Goal: Task Accomplishment & Management: Manage account settings

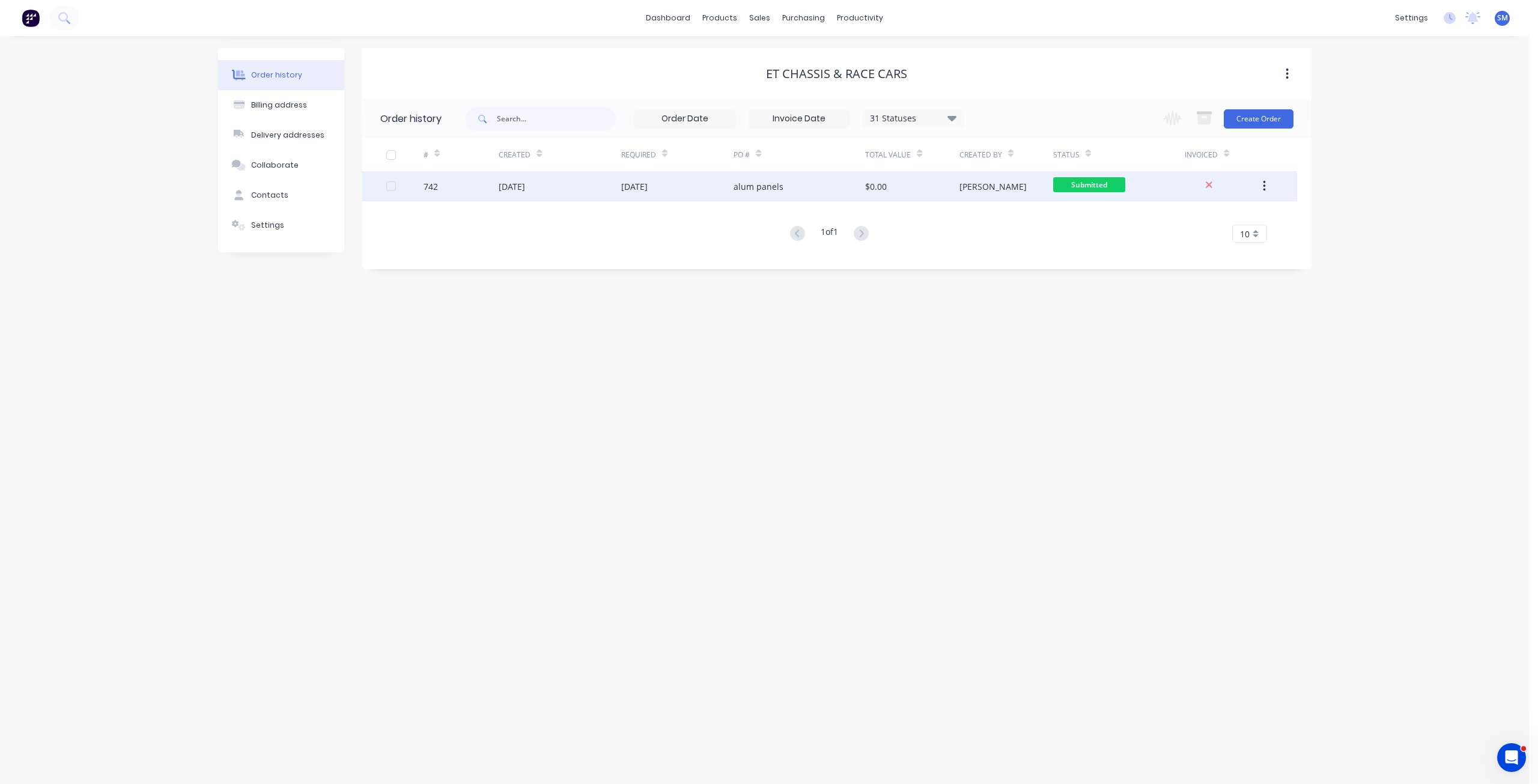
click at [741, 186] on div "alum panels" at bounding box center [759, 186] width 50 height 13
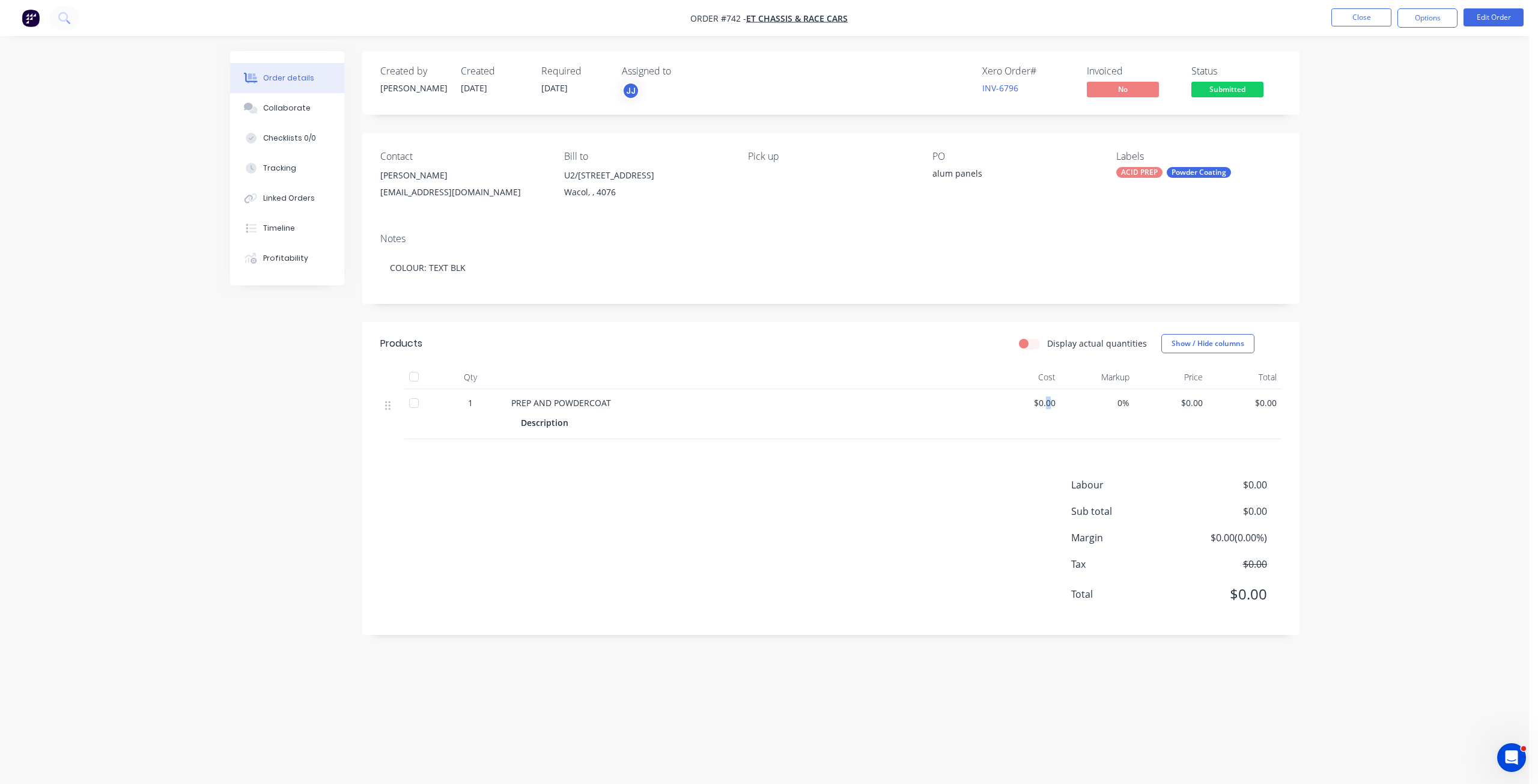
click at [1048, 405] on span "$0.00" at bounding box center [1024, 402] width 64 height 13
click at [1046, 405] on span "$0.00" at bounding box center [1024, 402] width 64 height 13
click at [1497, 9] on button "Edit Order" at bounding box center [1493, 17] width 60 height 18
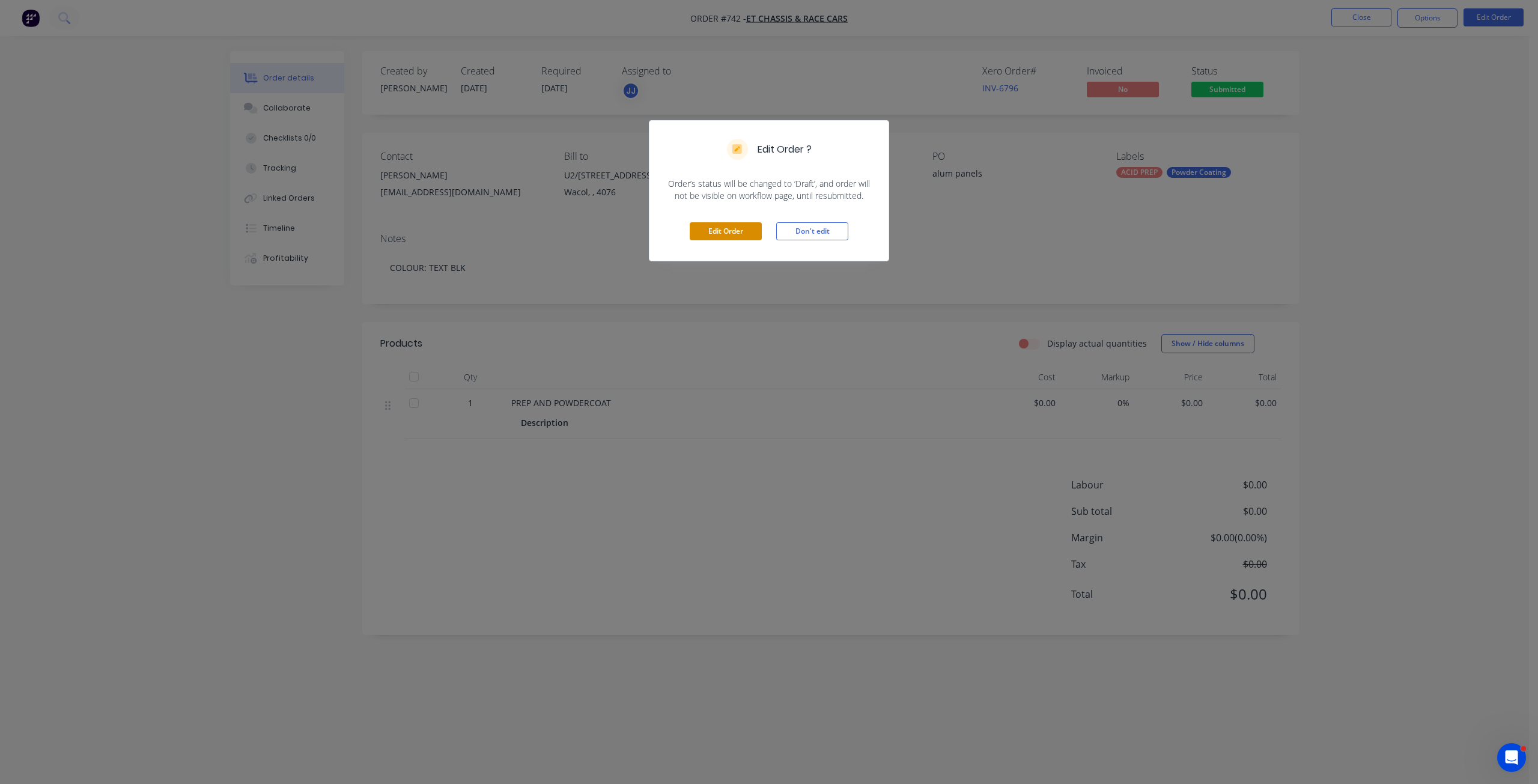
click at [723, 231] on button "Edit Order" at bounding box center [725, 231] width 72 height 18
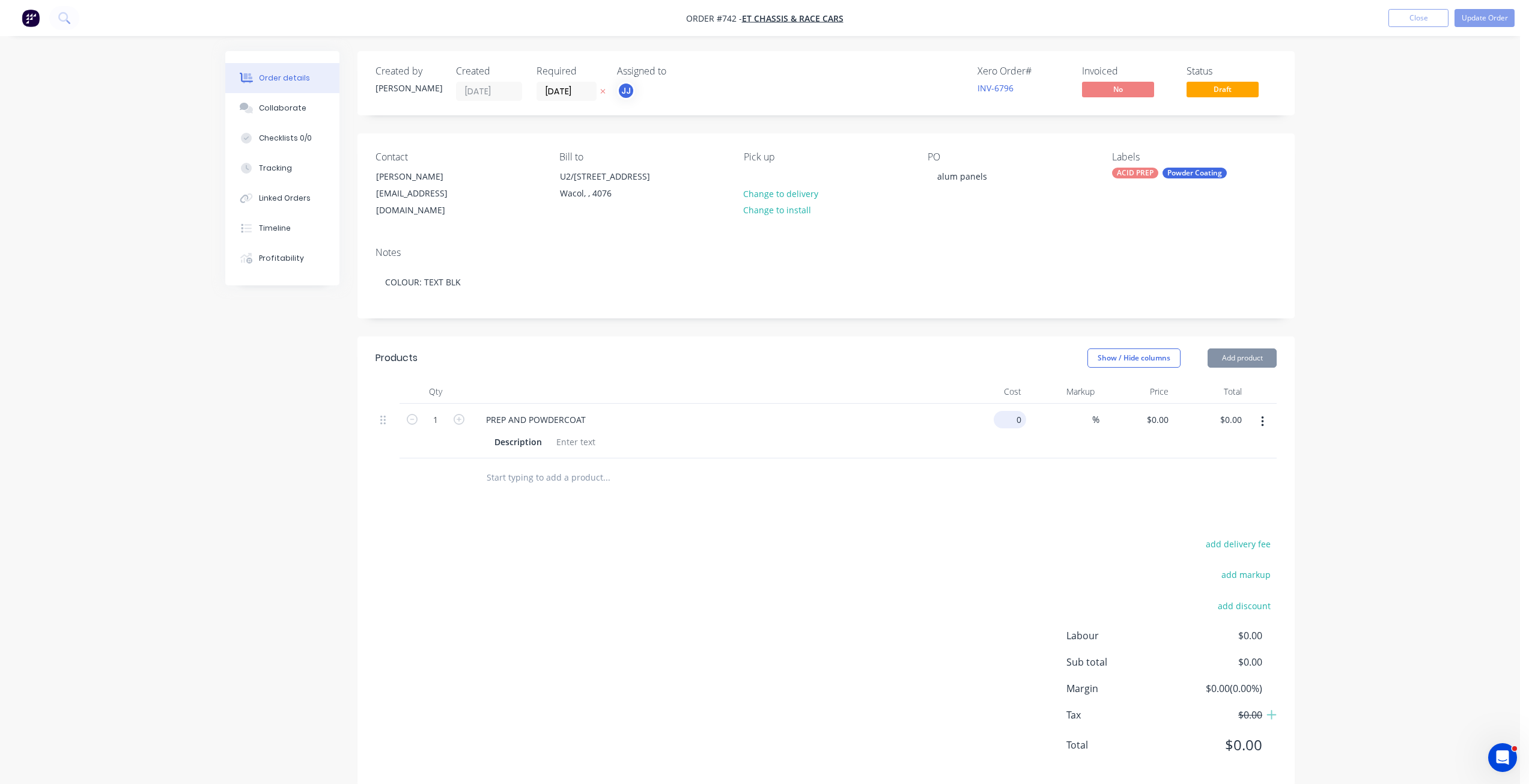
click at [1012, 411] on input "0" at bounding box center [1012, 419] width 28 height 18
type input "$286.90"
click at [1007, 432] on div "$286.90 286.90" at bounding box center [989, 431] width 74 height 55
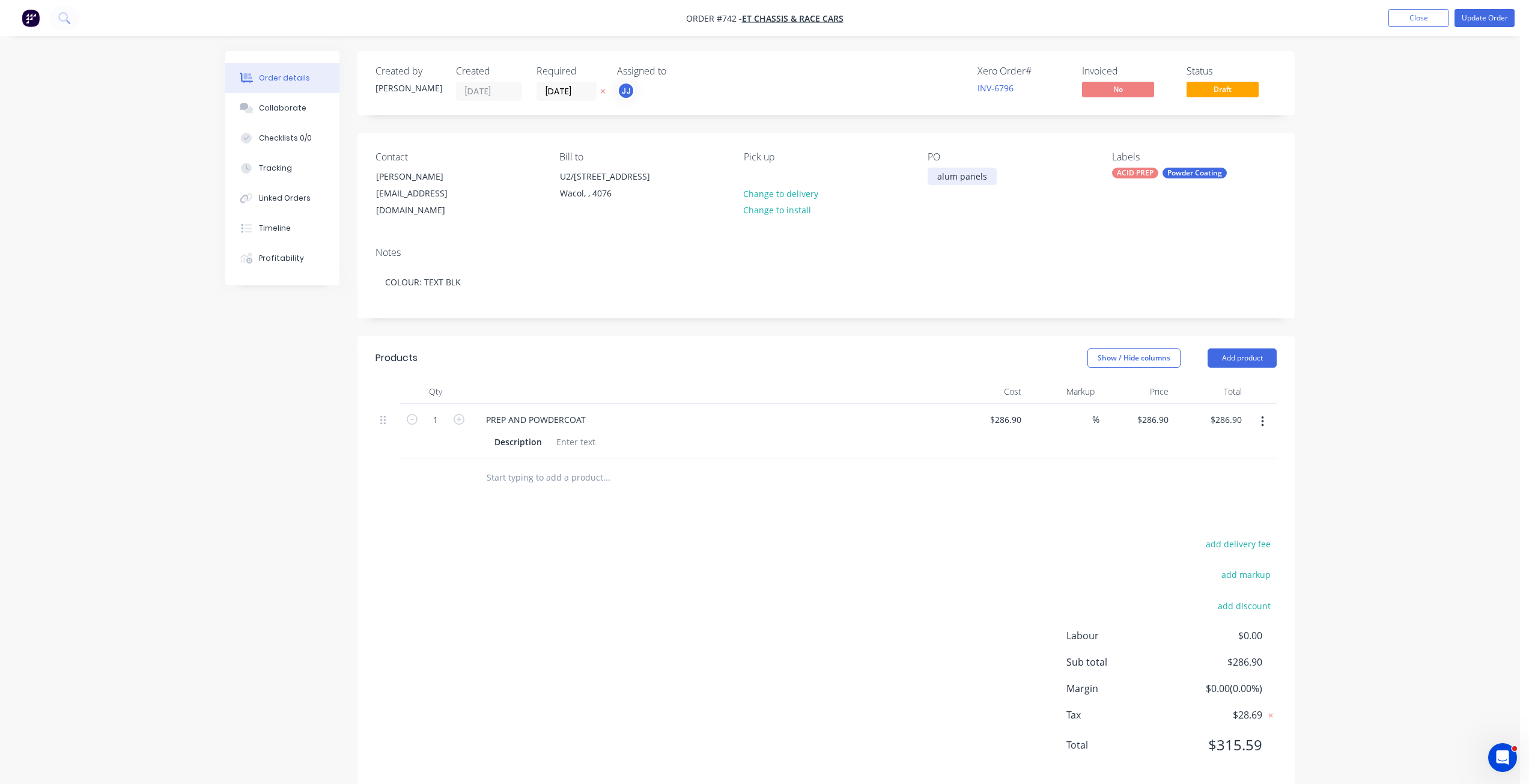
click at [977, 175] on div "alum panels" at bounding box center [962, 176] width 69 height 18
drag, startPoint x: 993, startPoint y: 178, endPoint x: 932, endPoint y: 180, distance: 61.0
click at [932, 180] on div "alum panels" at bounding box center [962, 176] width 69 height 18
click at [583, 433] on div at bounding box center [576, 442] width 49 height 18
drag, startPoint x: 1026, startPoint y: 175, endPoint x: 939, endPoint y: 177, distance: 87.0
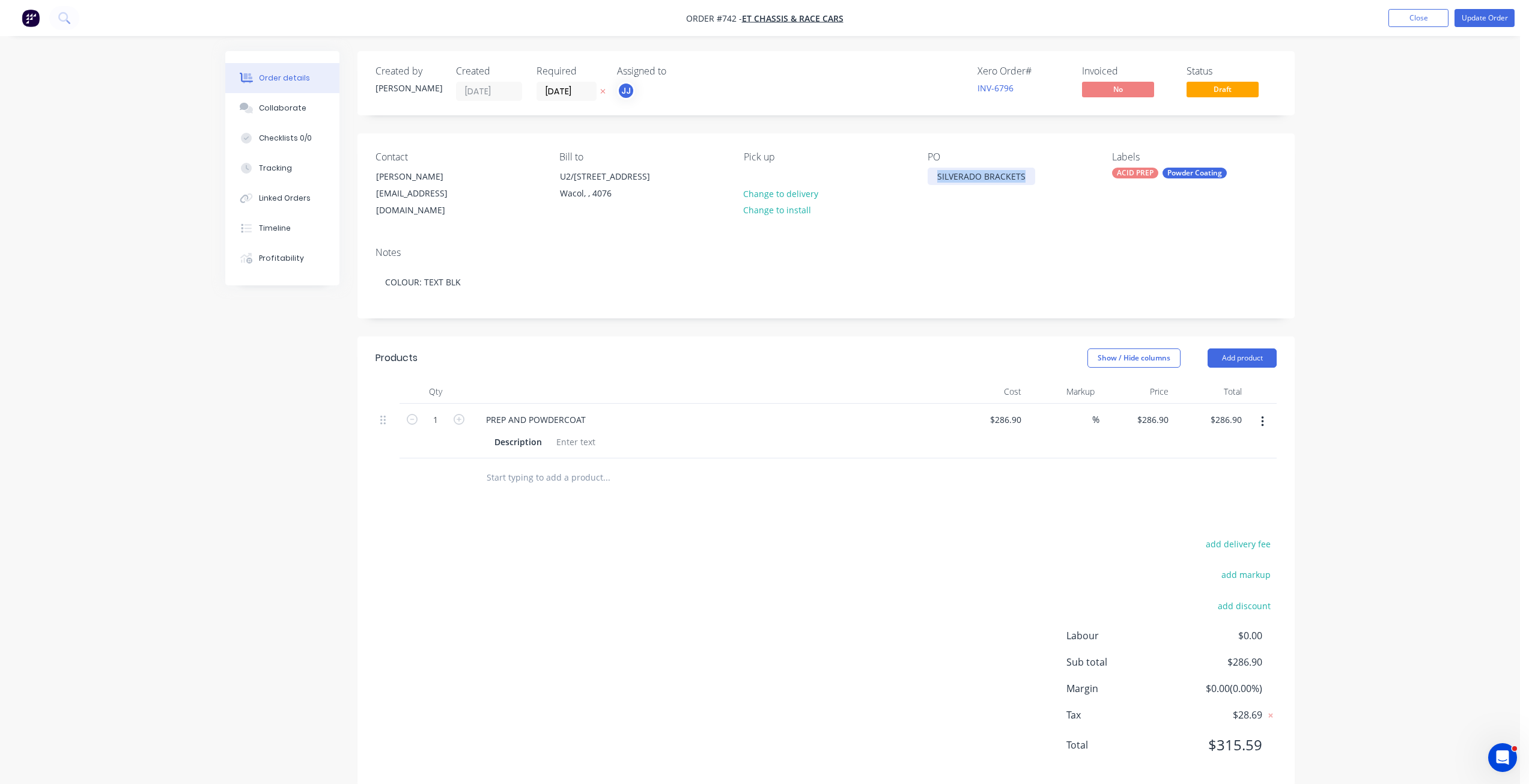
click at [939, 177] on div "SILVERADO BRACKETS" at bounding box center [981, 176] width 107 height 18
copy div "SILVERADO BRACKETS"
click at [567, 433] on div at bounding box center [576, 442] width 49 height 18
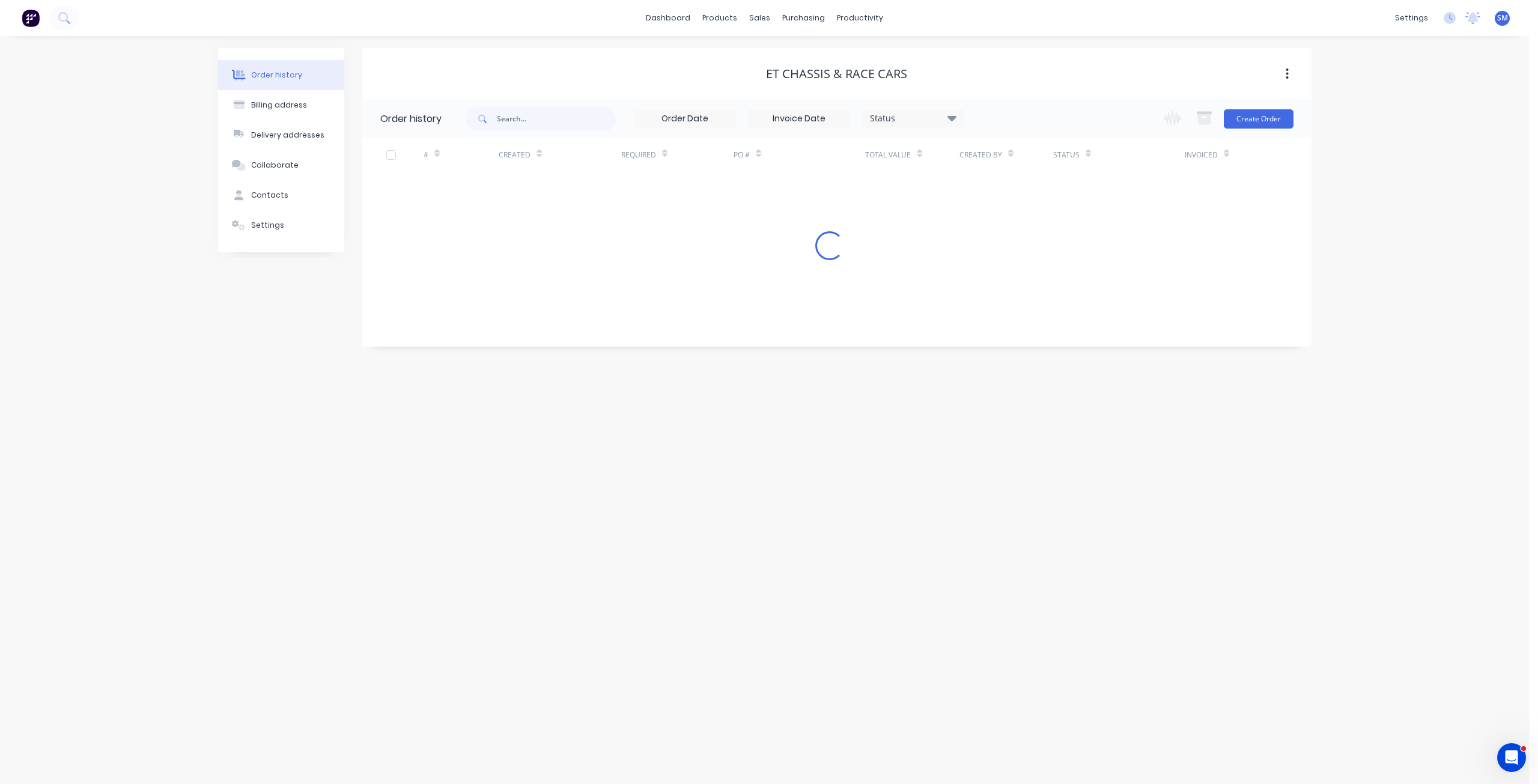
click at [562, 430] on div "Order history Billing address Delivery addresses Collaborate Contacts Settings …" at bounding box center [765, 410] width 1529 height 748
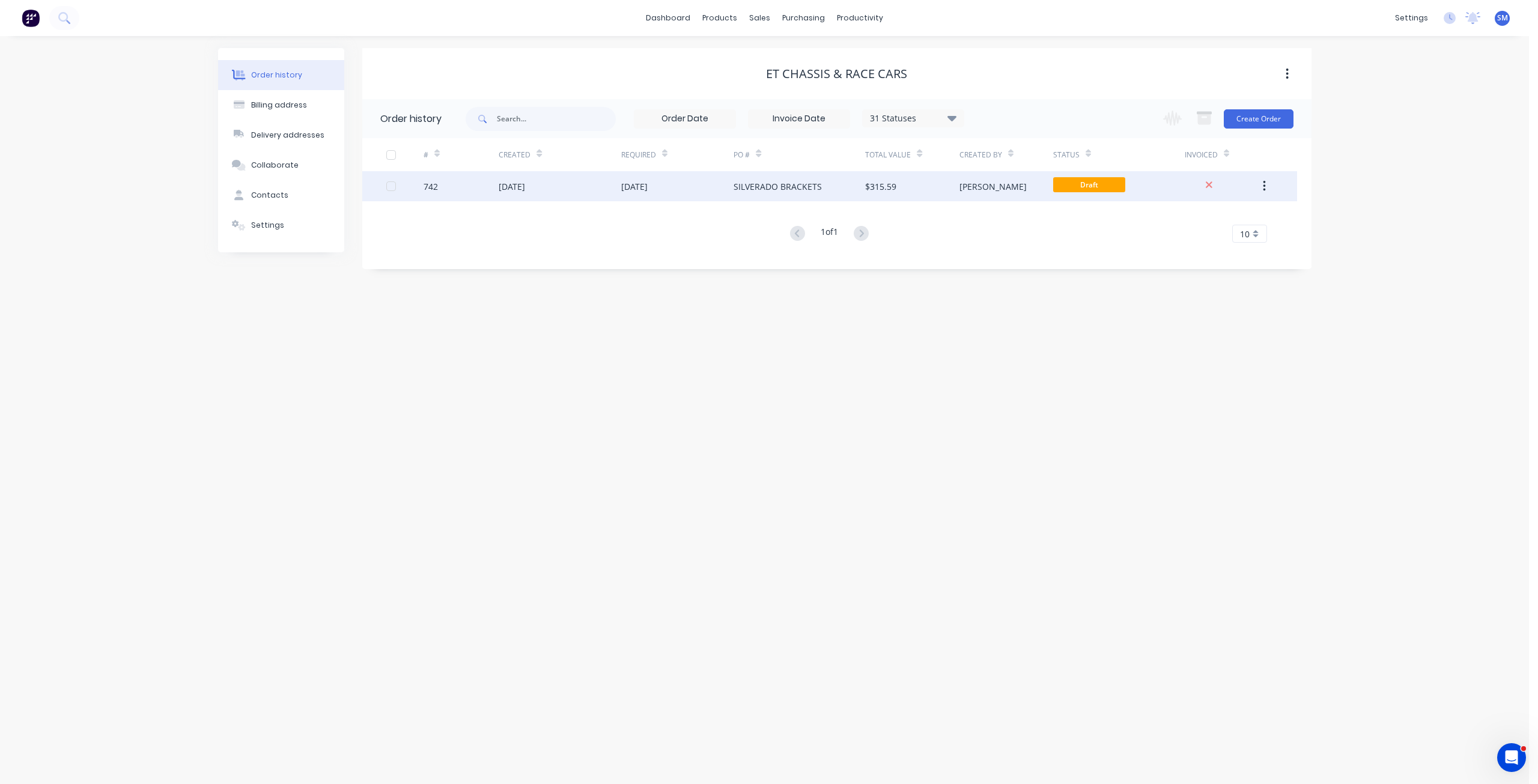
click at [767, 190] on div "SILVERADO BRACKETS" at bounding box center [777, 186] width 88 height 13
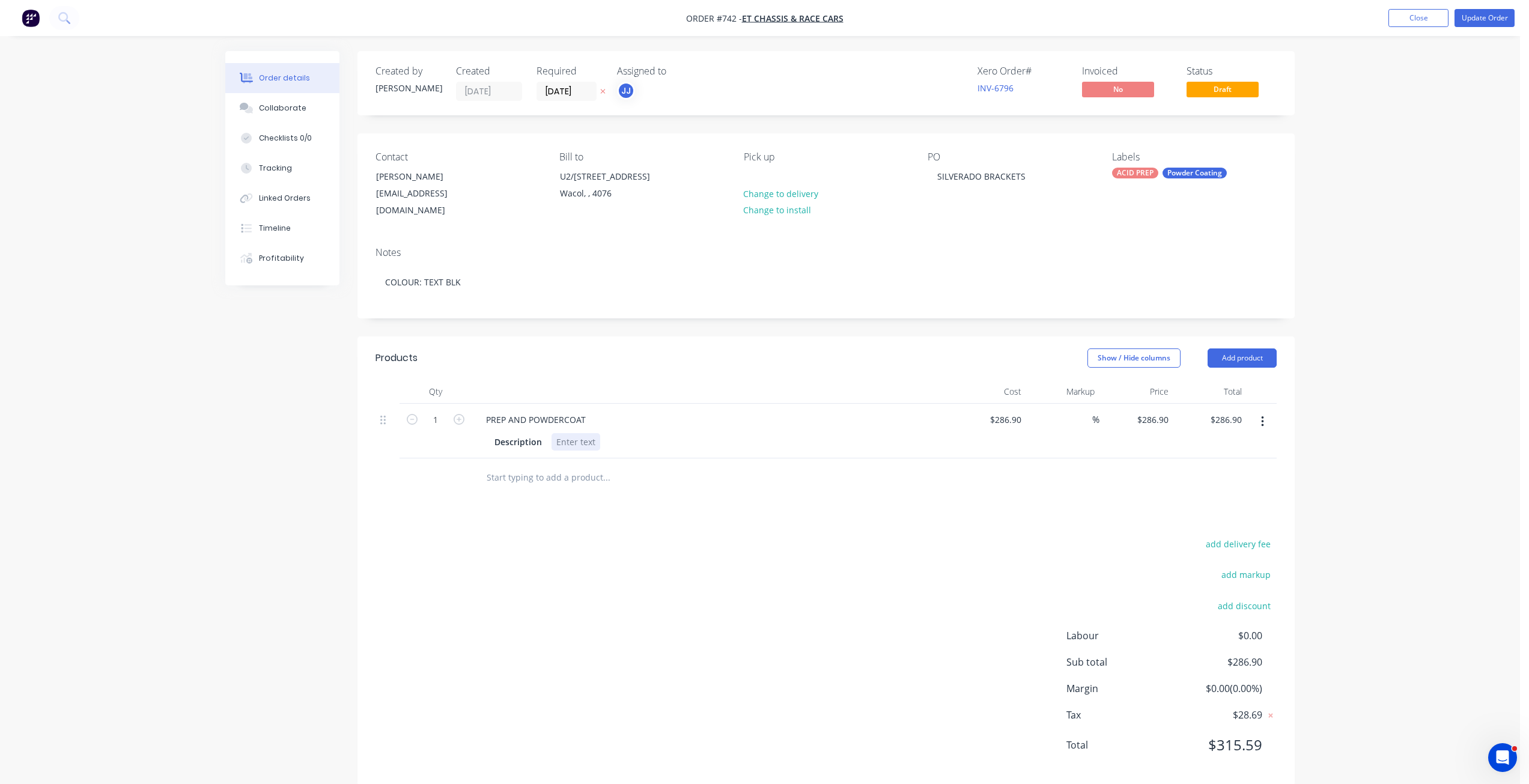
click at [573, 433] on div at bounding box center [576, 442] width 49 height 18
paste div
click at [759, 415] on div "PREP AND POWDERCOAT Description SILVERADO BRACKETS" at bounding box center [712, 431] width 481 height 55
click at [424, 192] on div "[EMAIL_ADDRESS][DOMAIN_NAME]" at bounding box center [426, 202] width 100 height 34
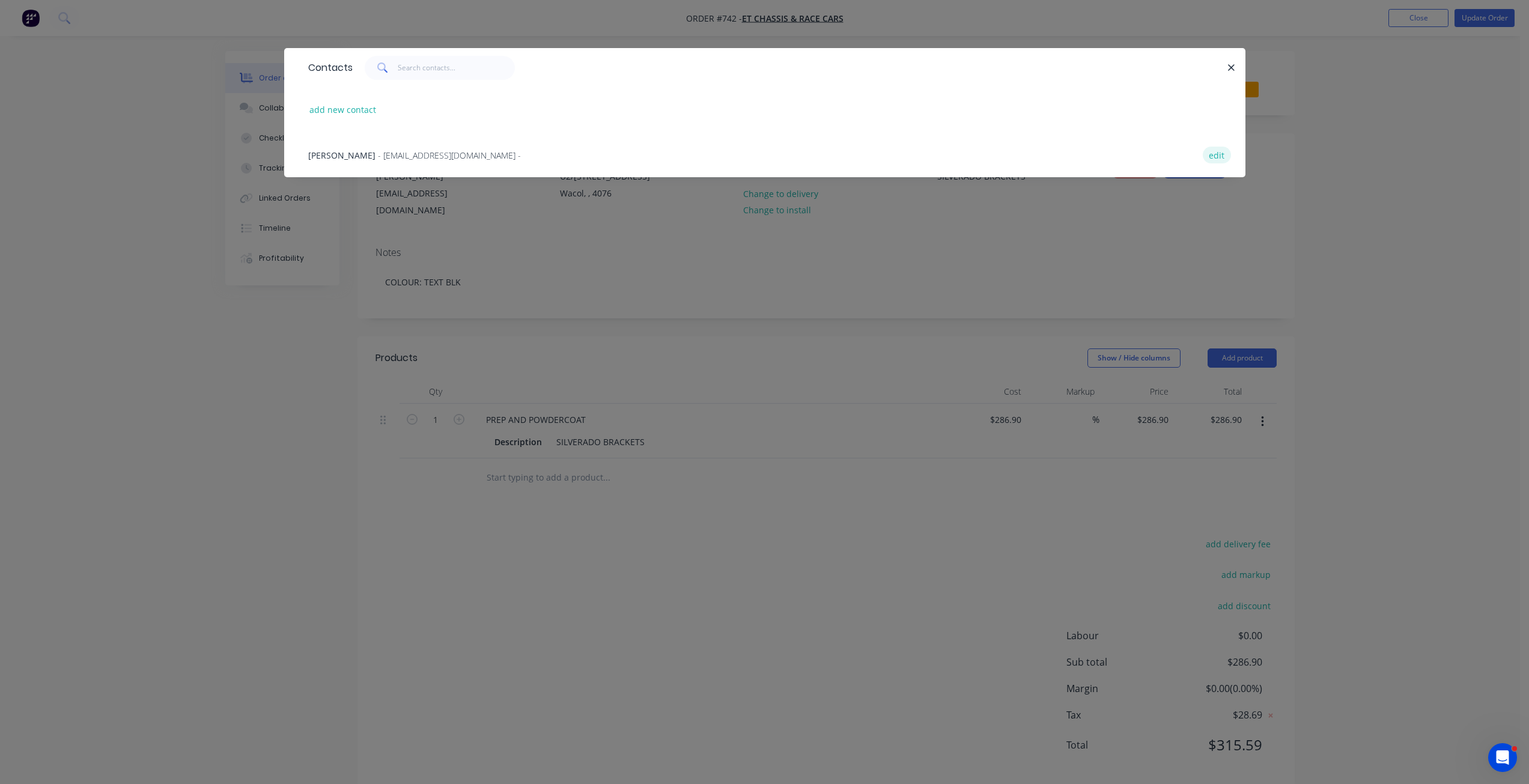
click at [1224, 156] on button "edit" at bounding box center [1217, 155] width 28 height 16
select select "AU"
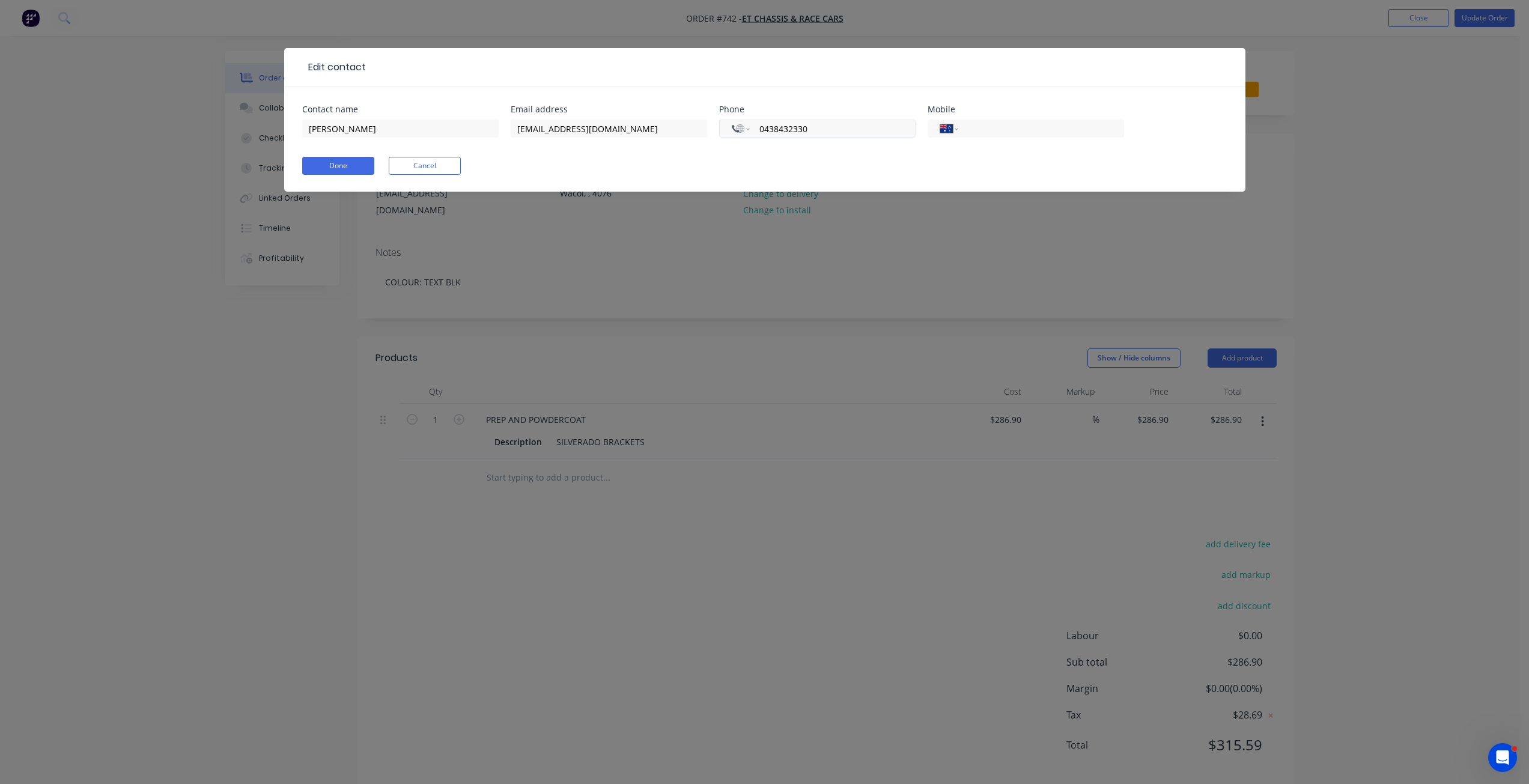
drag, startPoint x: 812, startPoint y: 130, endPoint x: 756, endPoint y: 133, distance: 56.1
click at [756, 133] on div "International [GEOGRAPHIC_DATA] [GEOGRAPHIC_DATA] [GEOGRAPHIC_DATA] [GEOGRAPHIC…" at bounding box center [817, 128] width 197 height 18
click at [985, 129] on input "tel" at bounding box center [1039, 129] width 145 height 14
paste input "0438 432 330"
type input "0438 432 330"
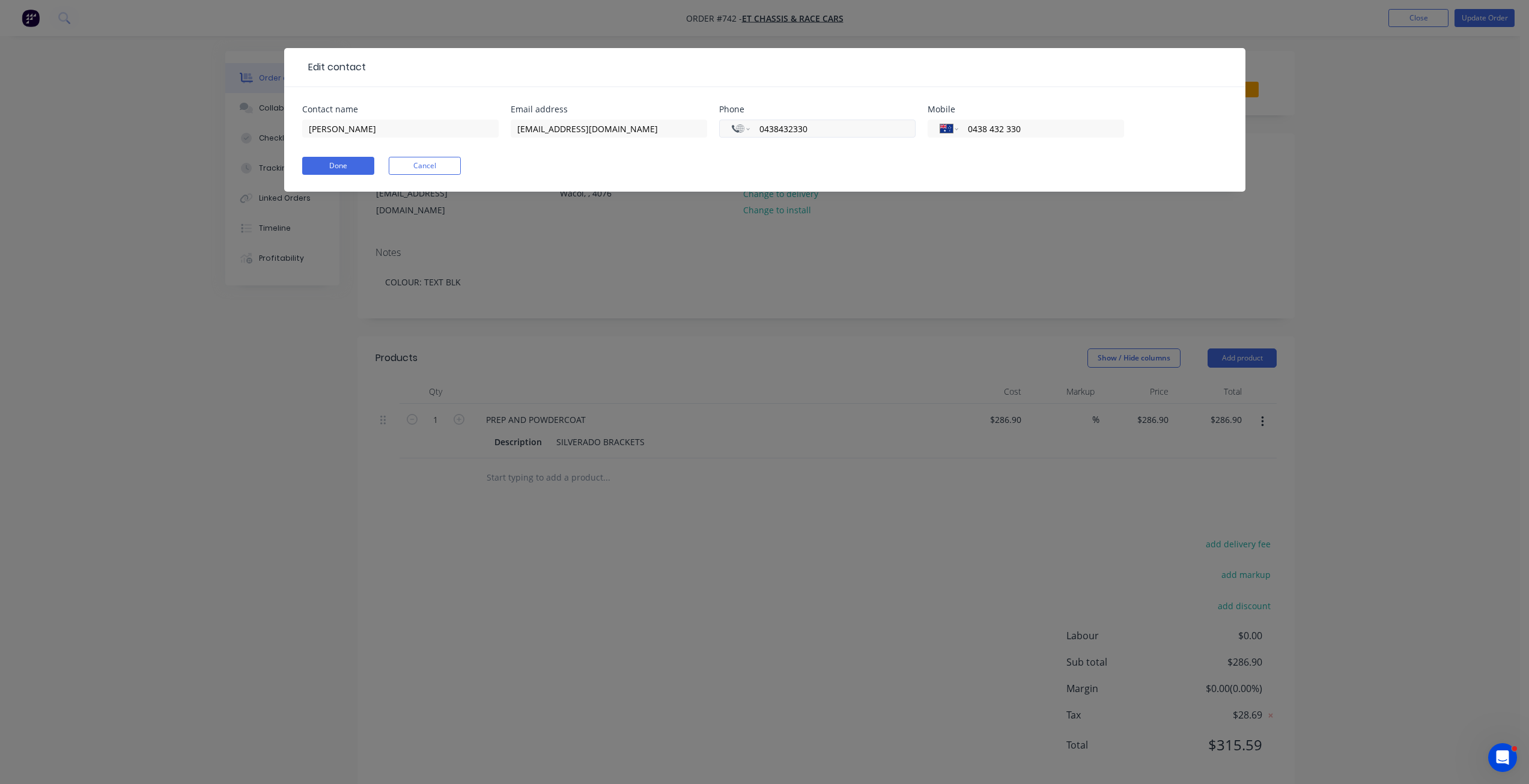
drag, startPoint x: 794, startPoint y: 128, endPoint x: 732, endPoint y: 128, distance: 62.0
click at [732, 128] on div "International [GEOGRAPHIC_DATA] [GEOGRAPHIC_DATA] [GEOGRAPHIC_DATA] [GEOGRAPHIC…" at bounding box center [817, 128] width 197 height 18
select select "AU"
click at [552, 129] on input "[EMAIL_ADDRESS][DOMAIN_NAME]" at bounding box center [608, 128] width 197 height 18
type input "[EMAIL_ADDRESS][DOMAIN_NAME]"
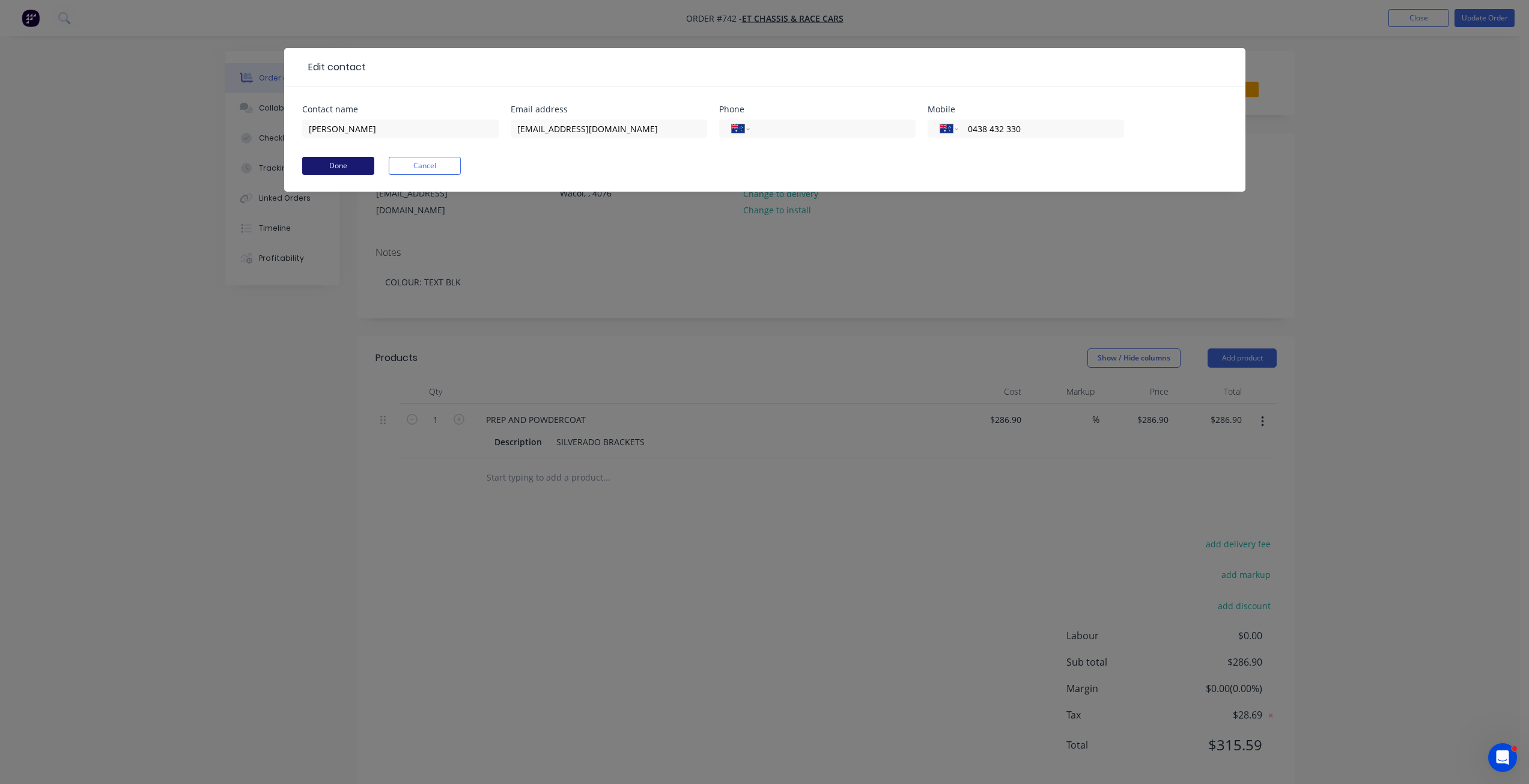
click at [341, 167] on button "Done" at bounding box center [338, 165] width 72 height 18
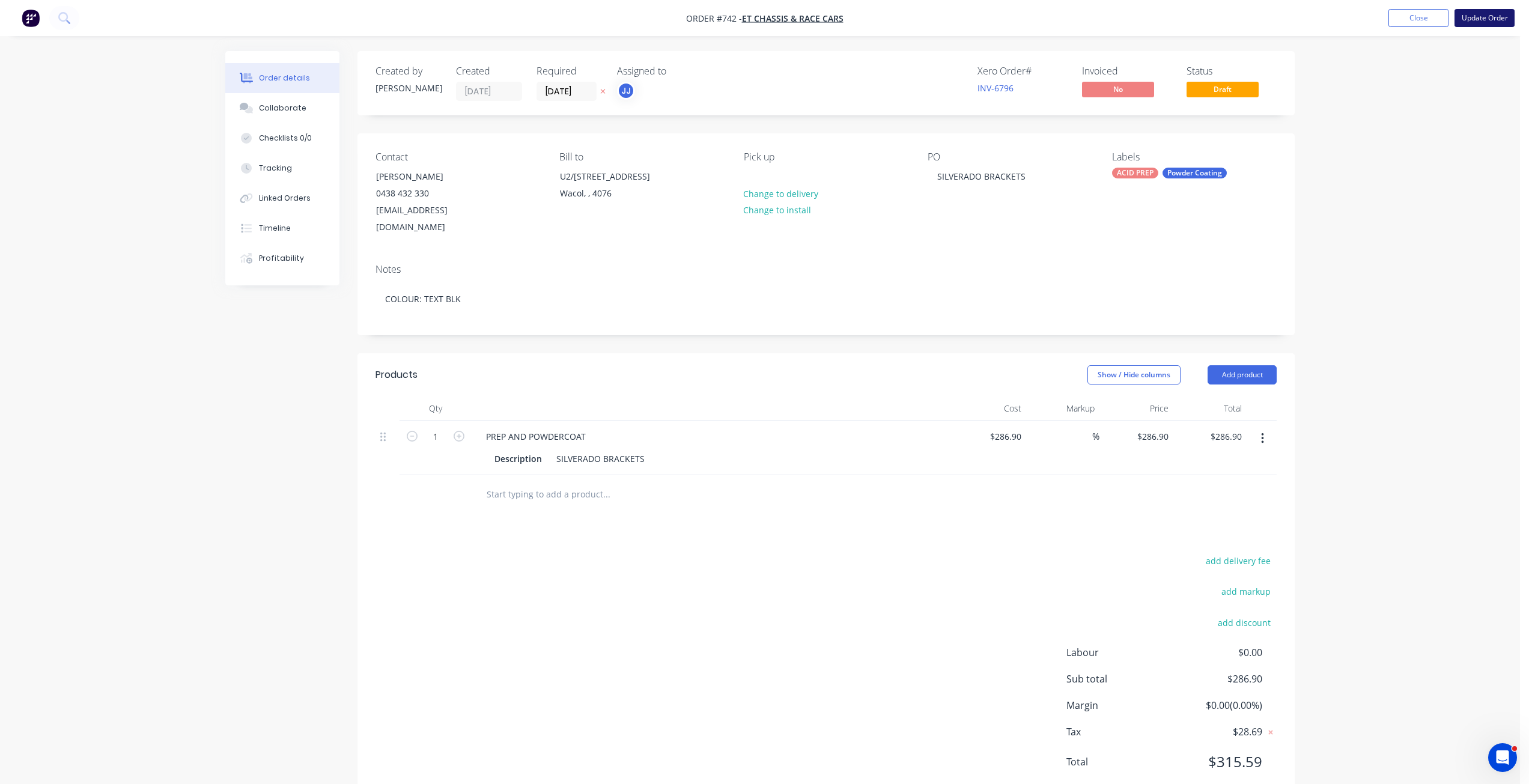
click at [1474, 18] on button "Update Order" at bounding box center [1484, 18] width 60 height 18
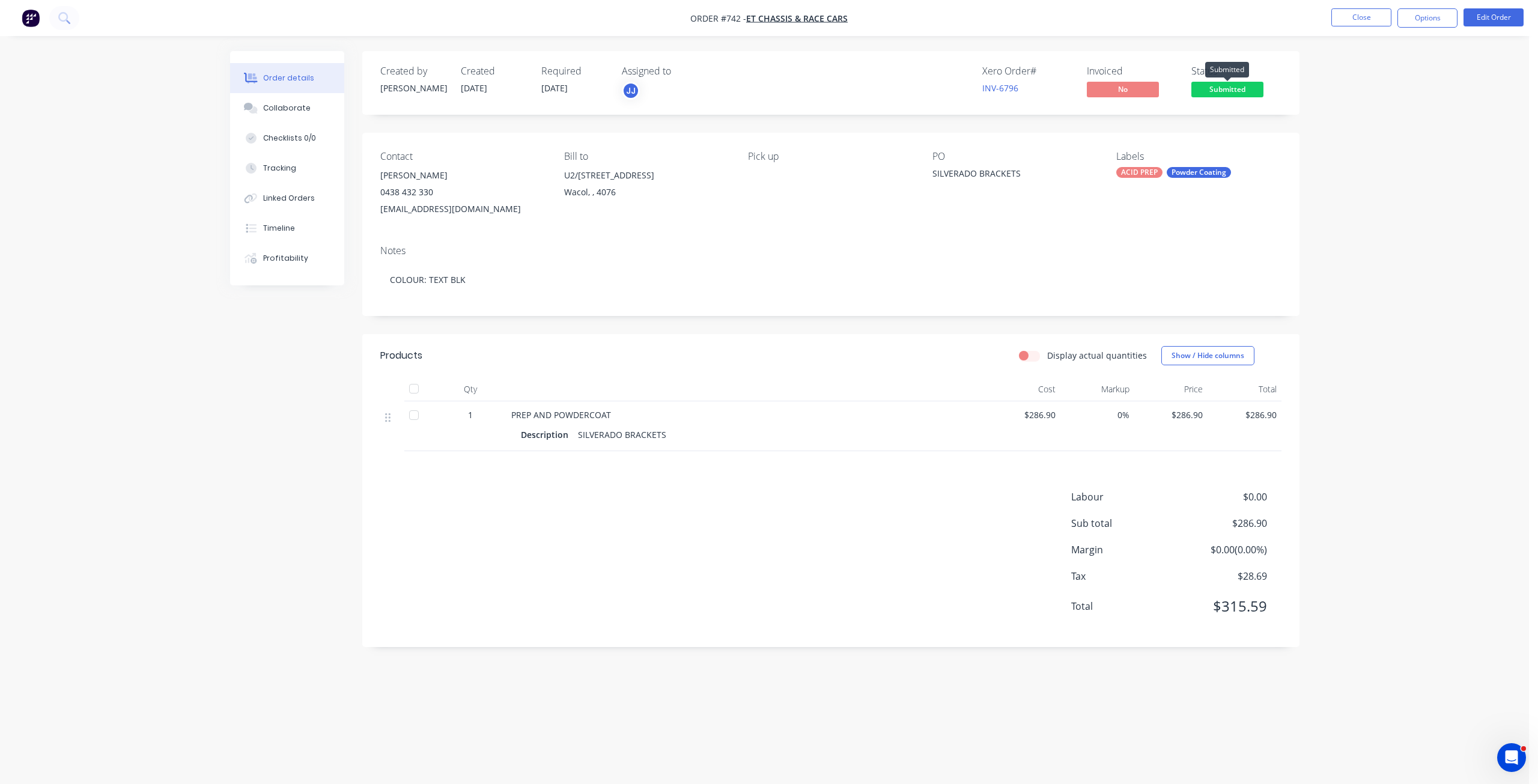
click at [1241, 88] on span "Submitted" at bounding box center [1227, 89] width 72 height 15
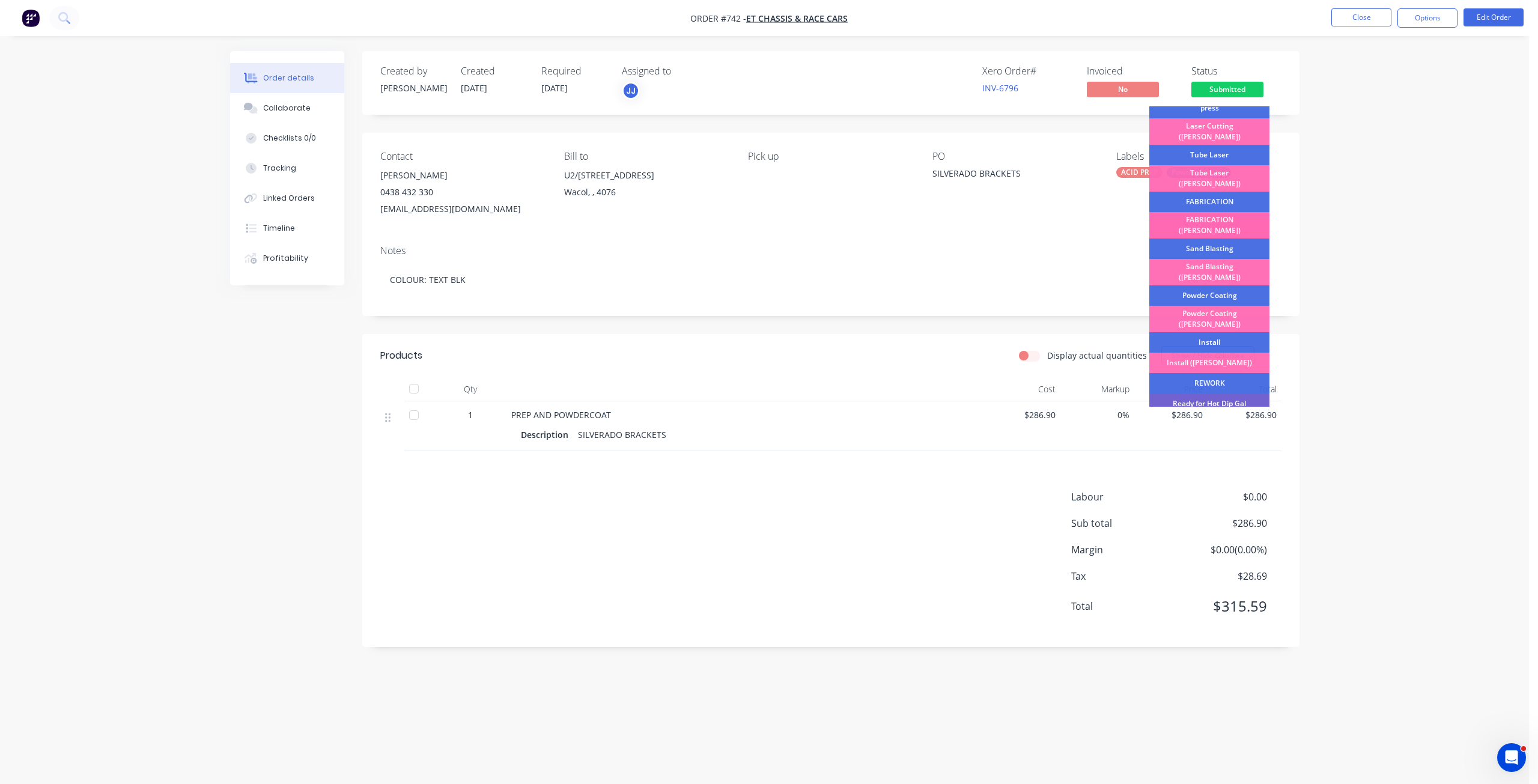
scroll to position [120, 0]
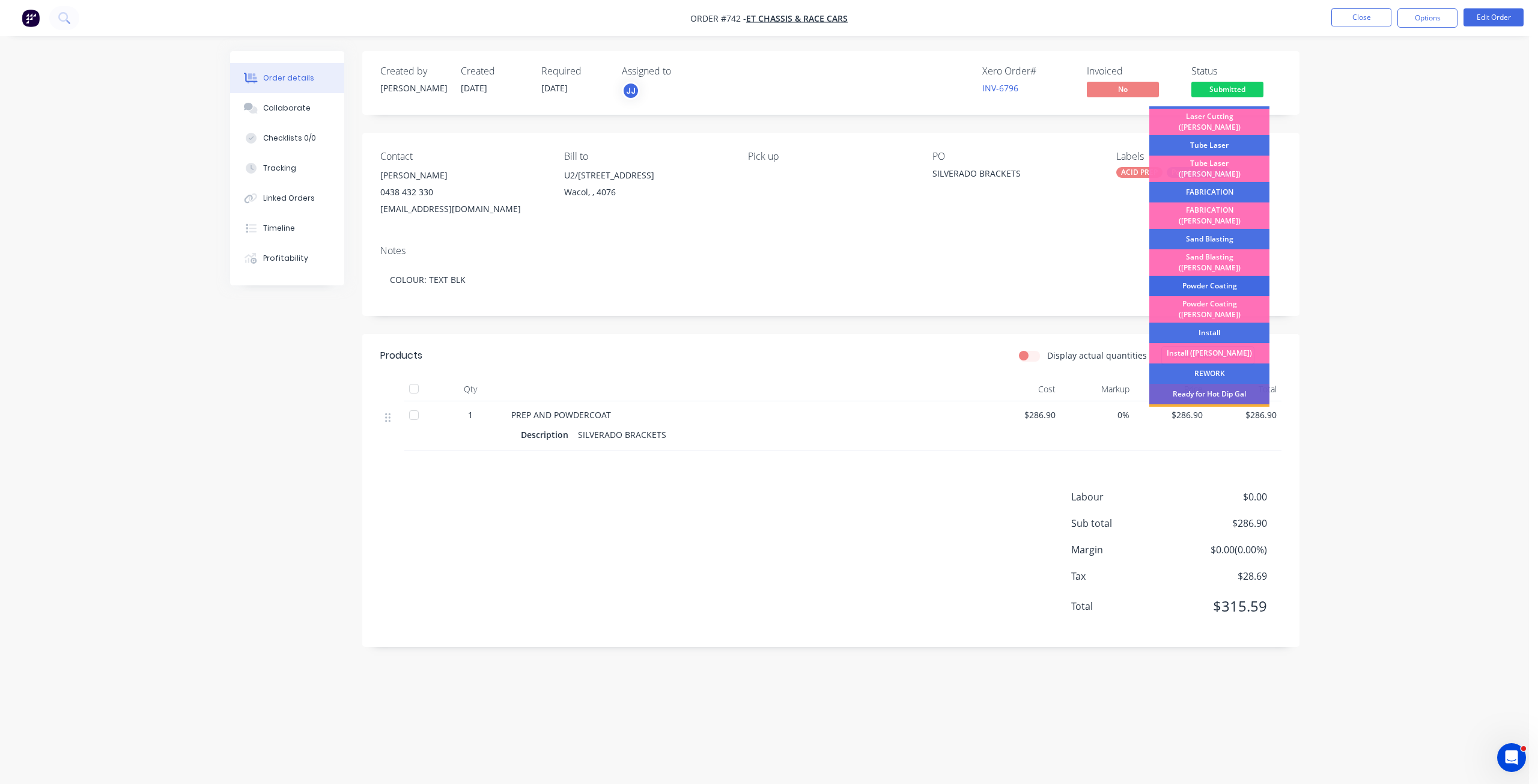
click at [1223, 276] on div "Powder Coating" at bounding box center [1210, 286] width 120 height 20
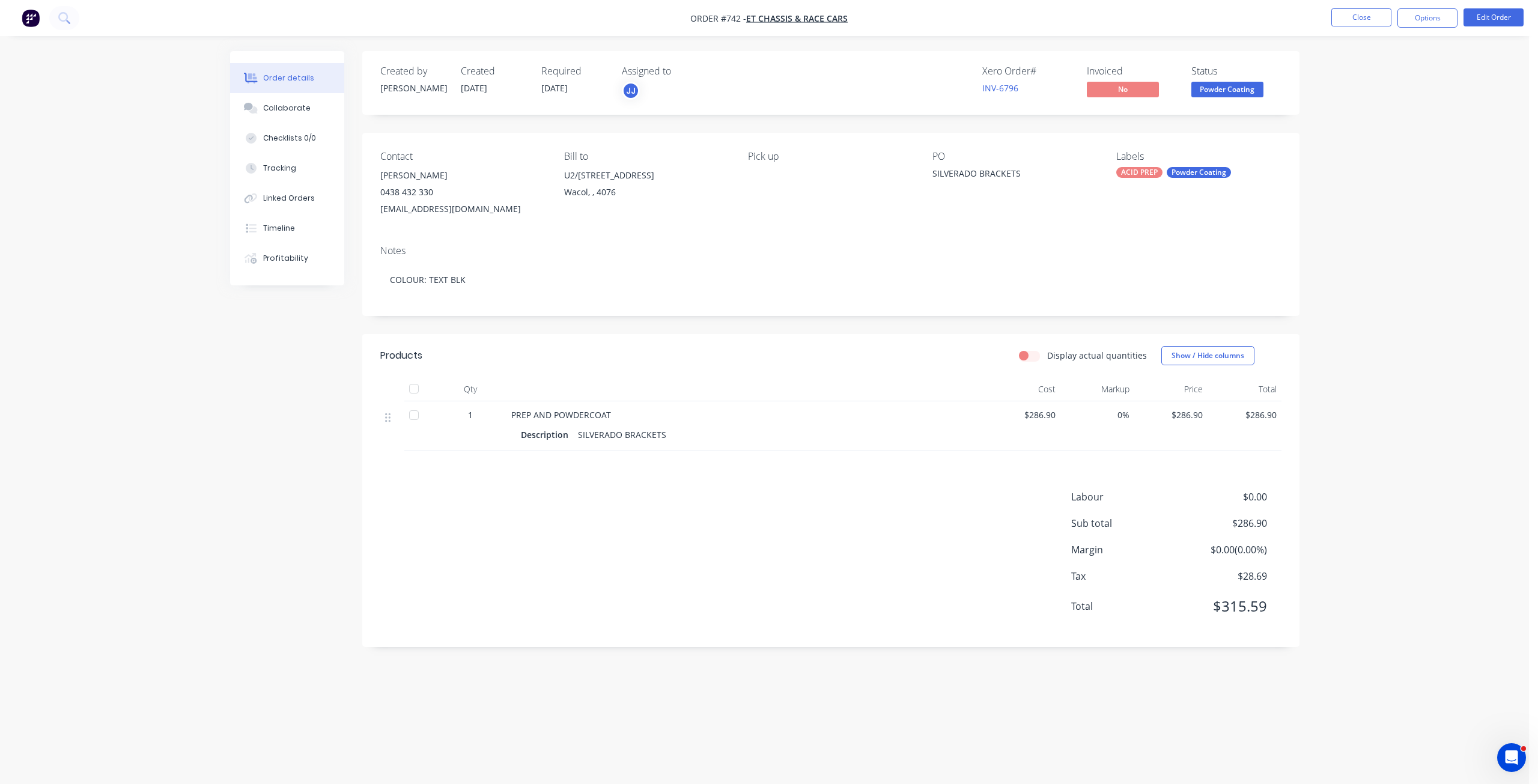
click at [1216, 82] on span "Powder Coating" at bounding box center [1227, 89] width 72 height 15
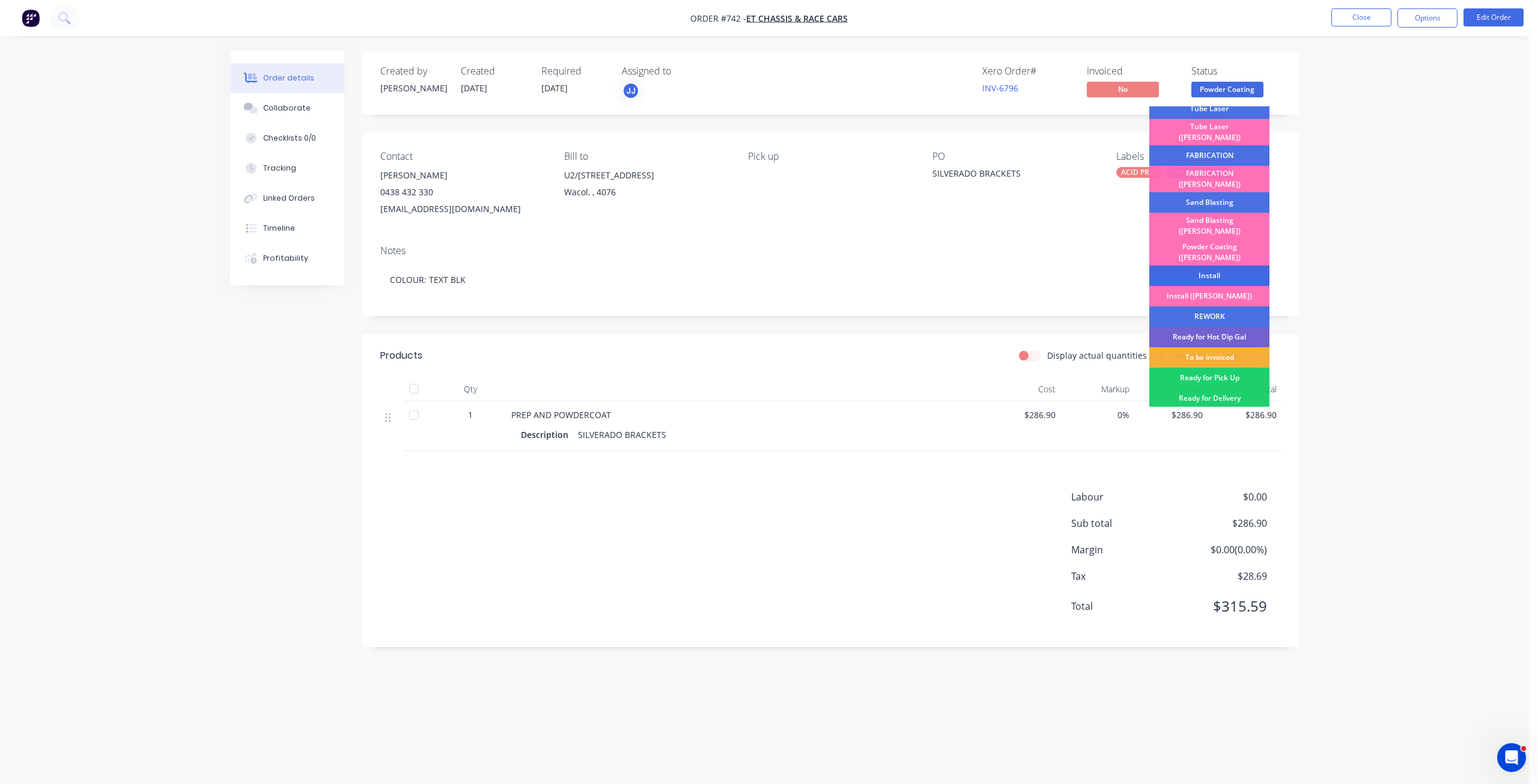
scroll to position [210, 0]
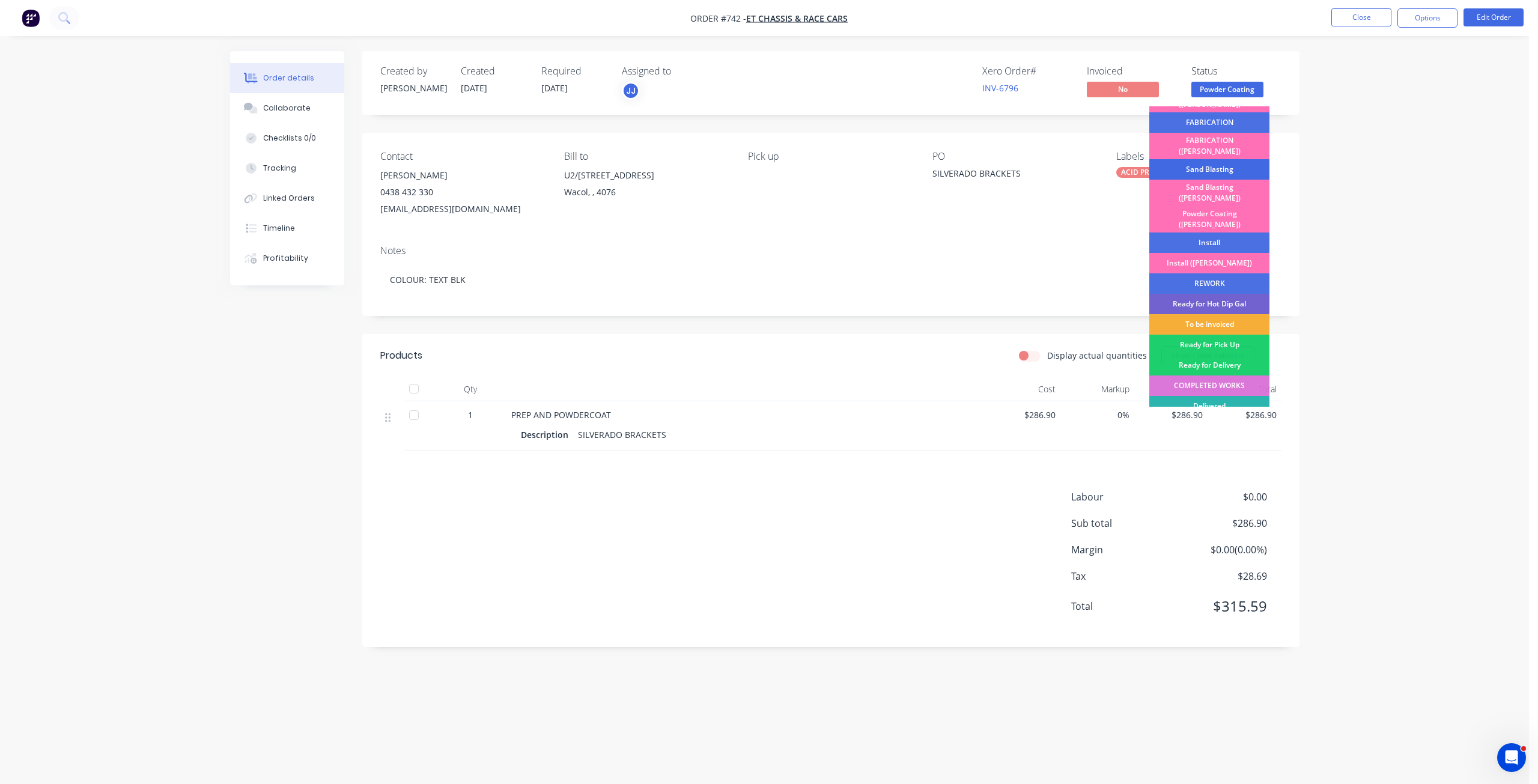
click at [1216, 159] on div "Sand Blasting" at bounding box center [1210, 169] width 120 height 20
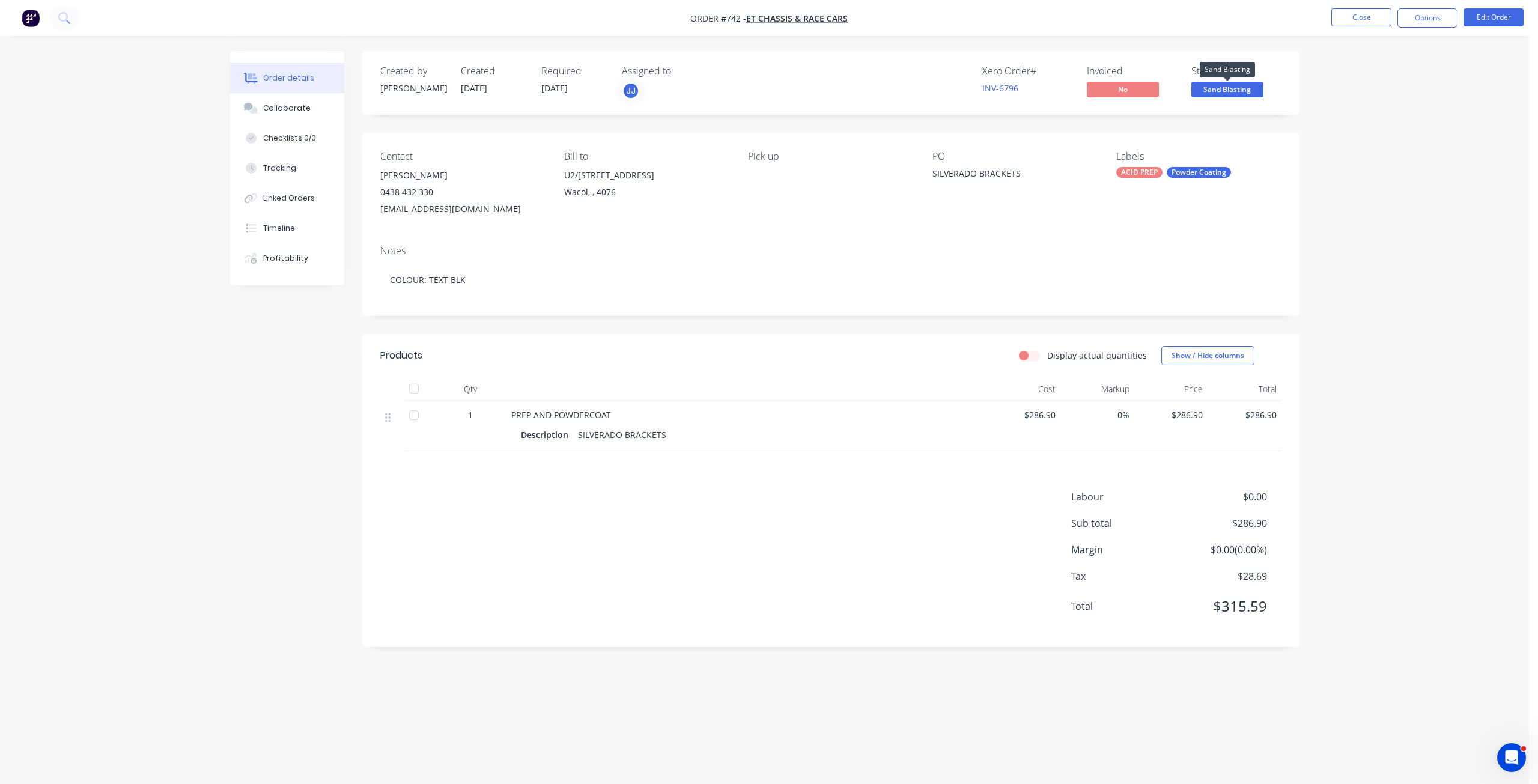
click at [1231, 92] on span "Sand Blasting" at bounding box center [1227, 89] width 72 height 15
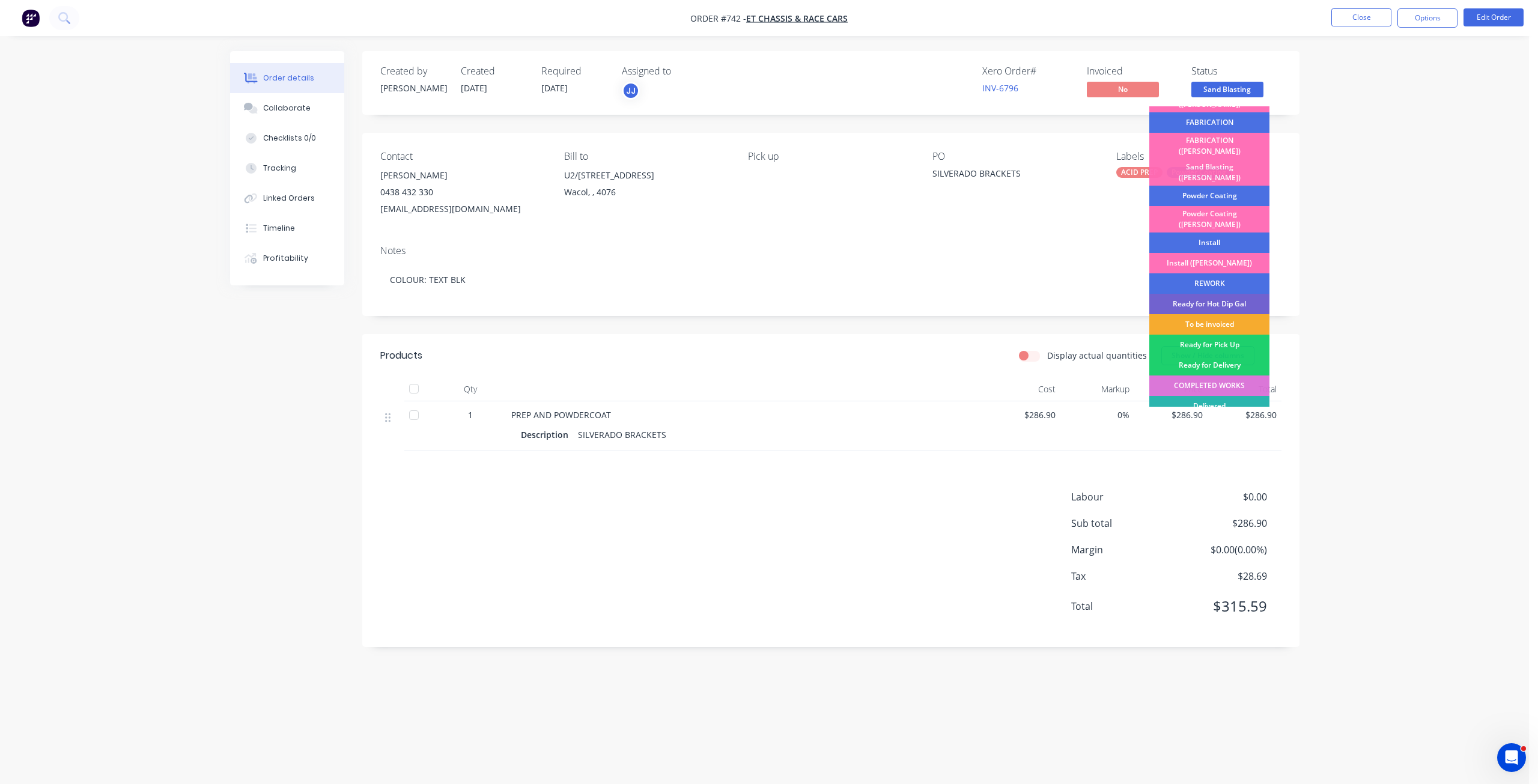
click at [1225, 314] on div "To be invoiced" at bounding box center [1210, 324] width 120 height 20
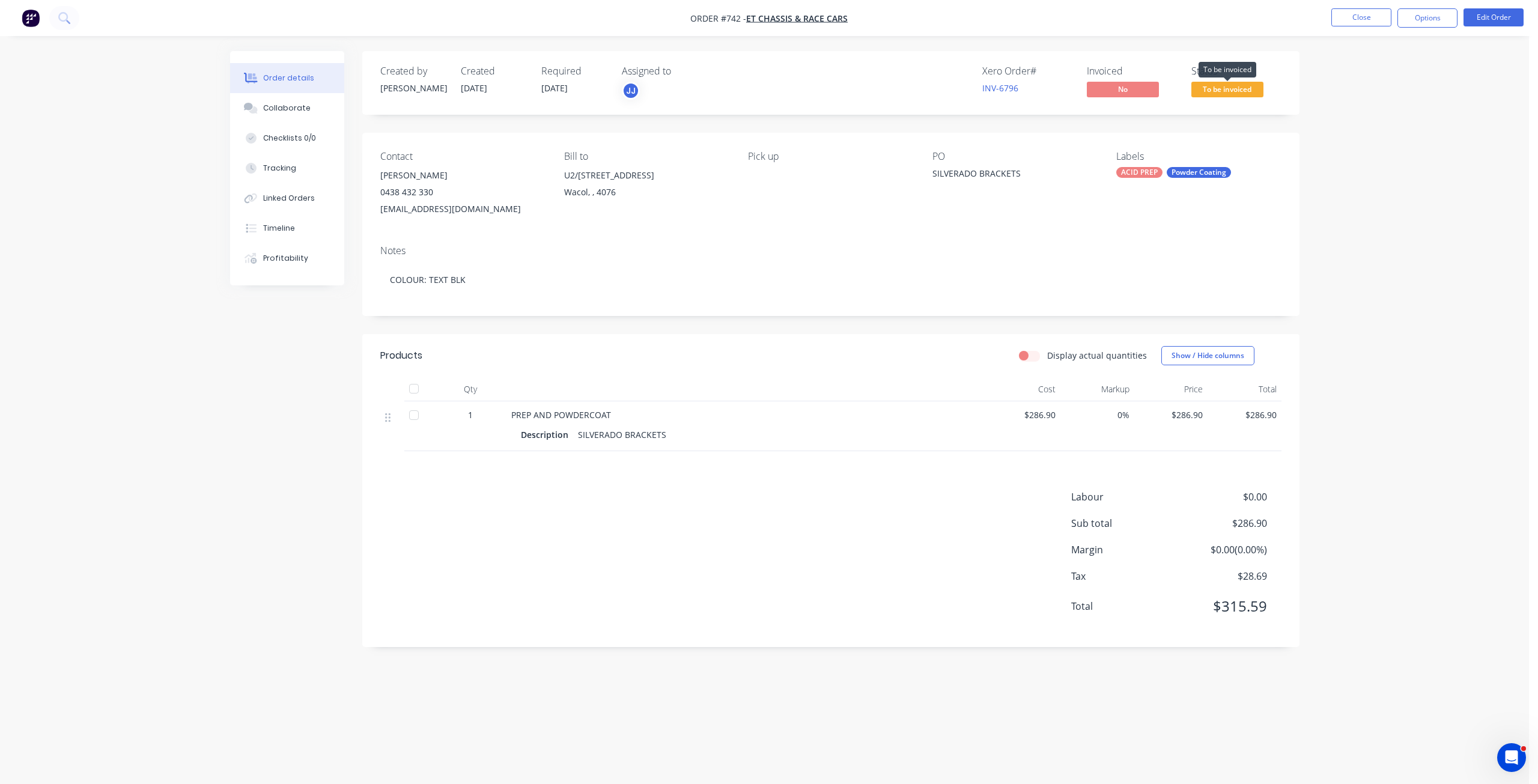
click at [1223, 90] on span "To be invoiced" at bounding box center [1227, 89] width 72 height 15
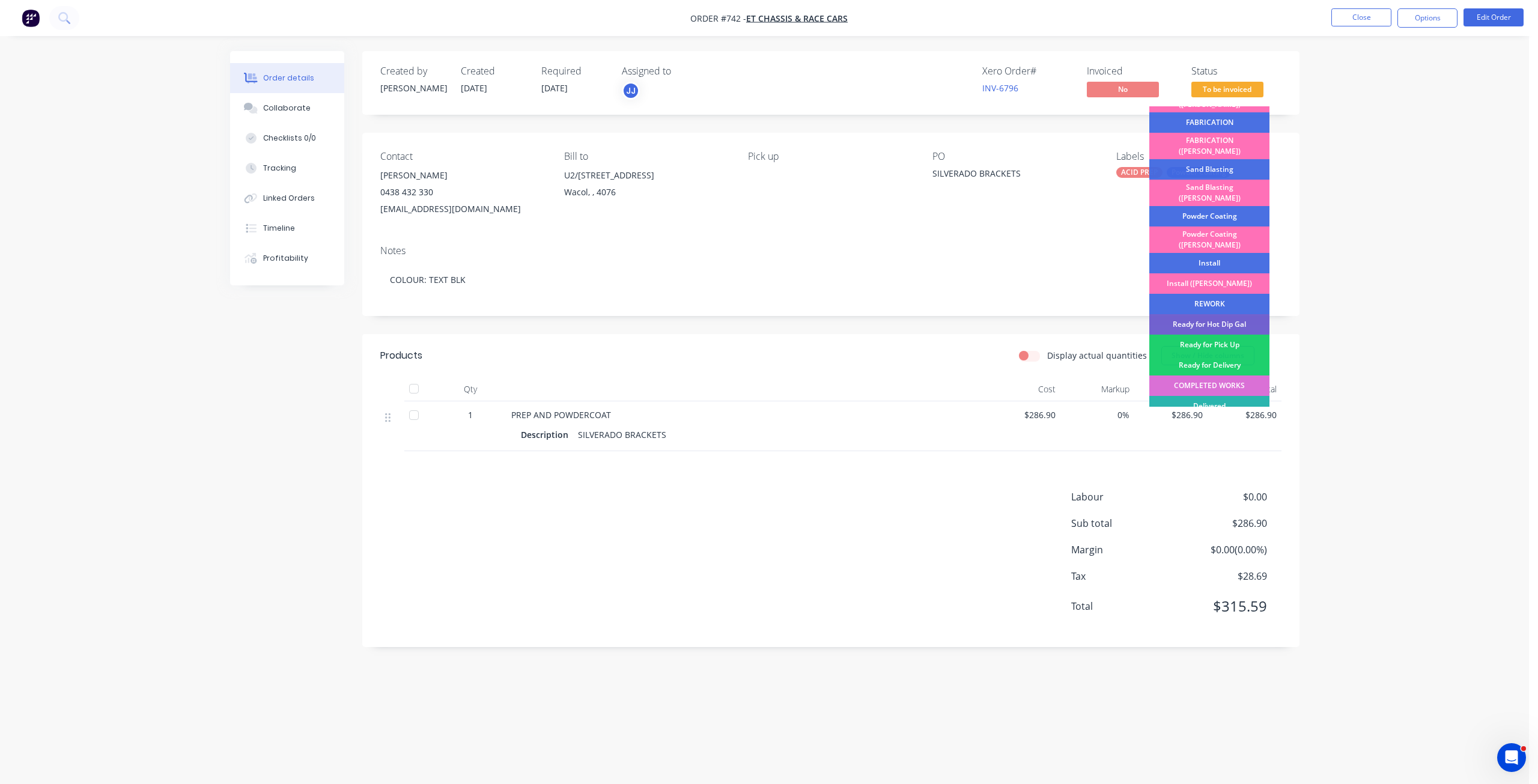
click at [1235, 375] on div "COMPLETED WORKS" at bounding box center [1210, 386] width 120 height 20
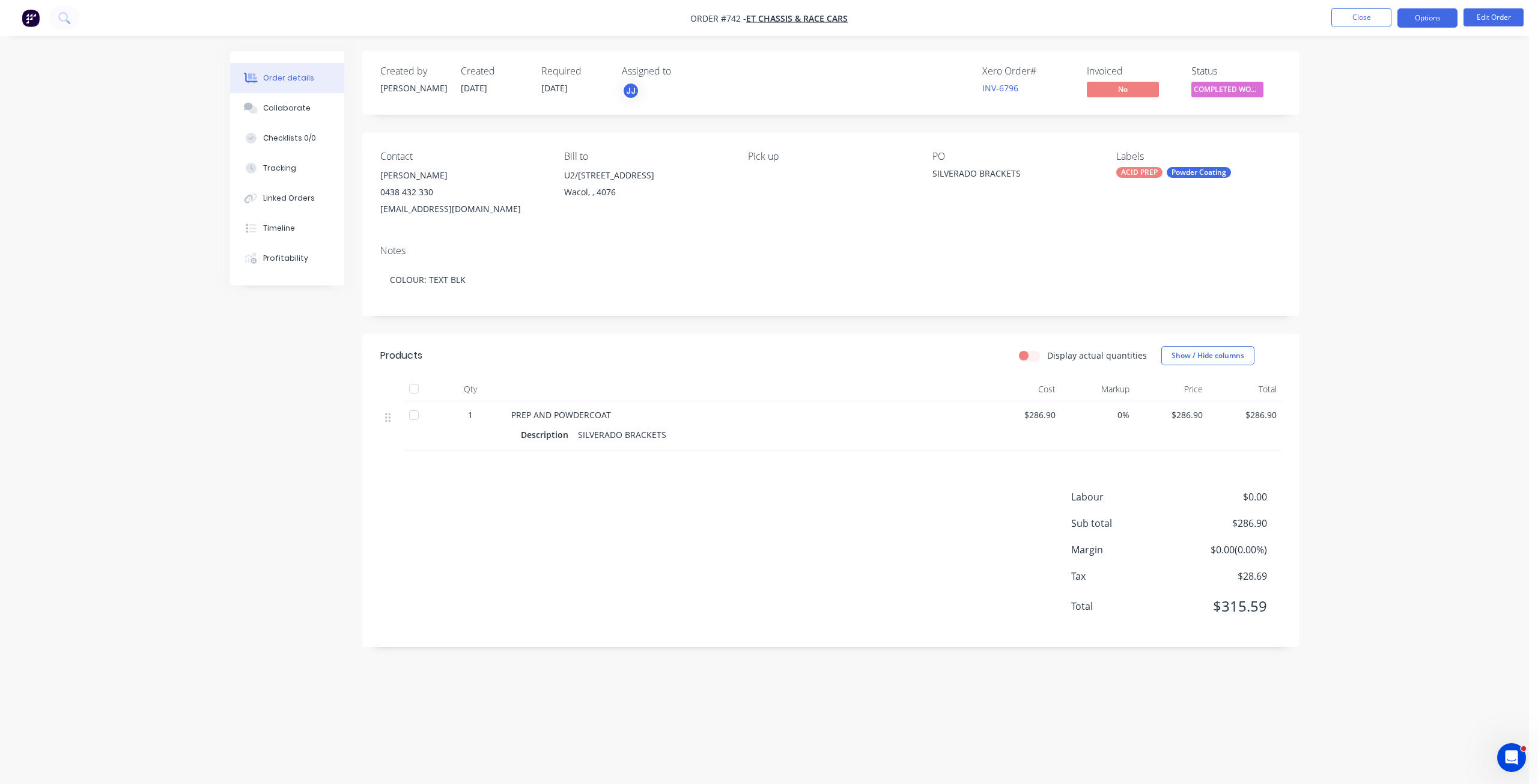
click at [1422, 12] on button "Options" at bounding box center [1427, 18] width 60 height 19
click at [1354, 76] on div "Invoice" at bounding box center [1392, 73] width 111 height 18
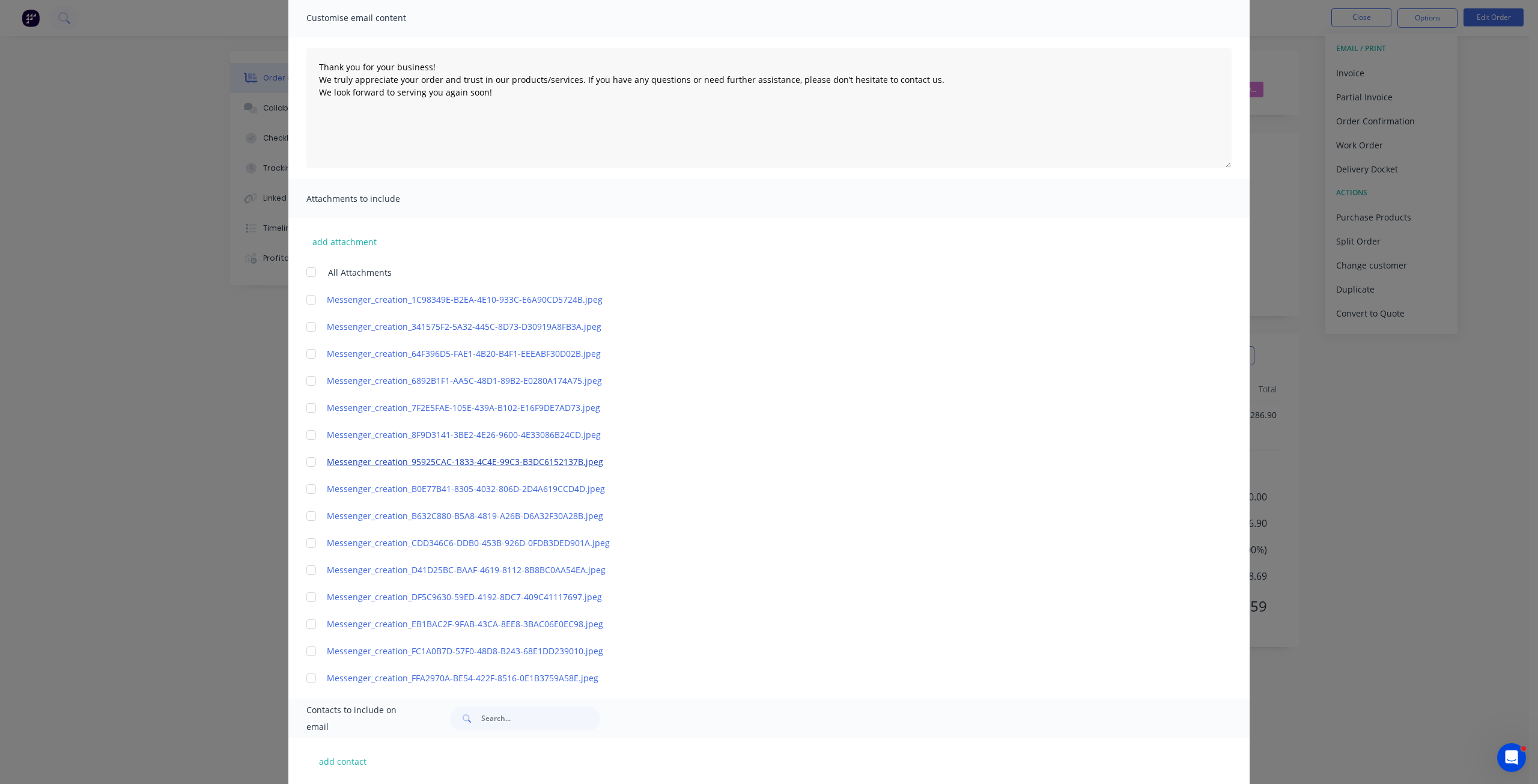
scroll to position [151, 0]
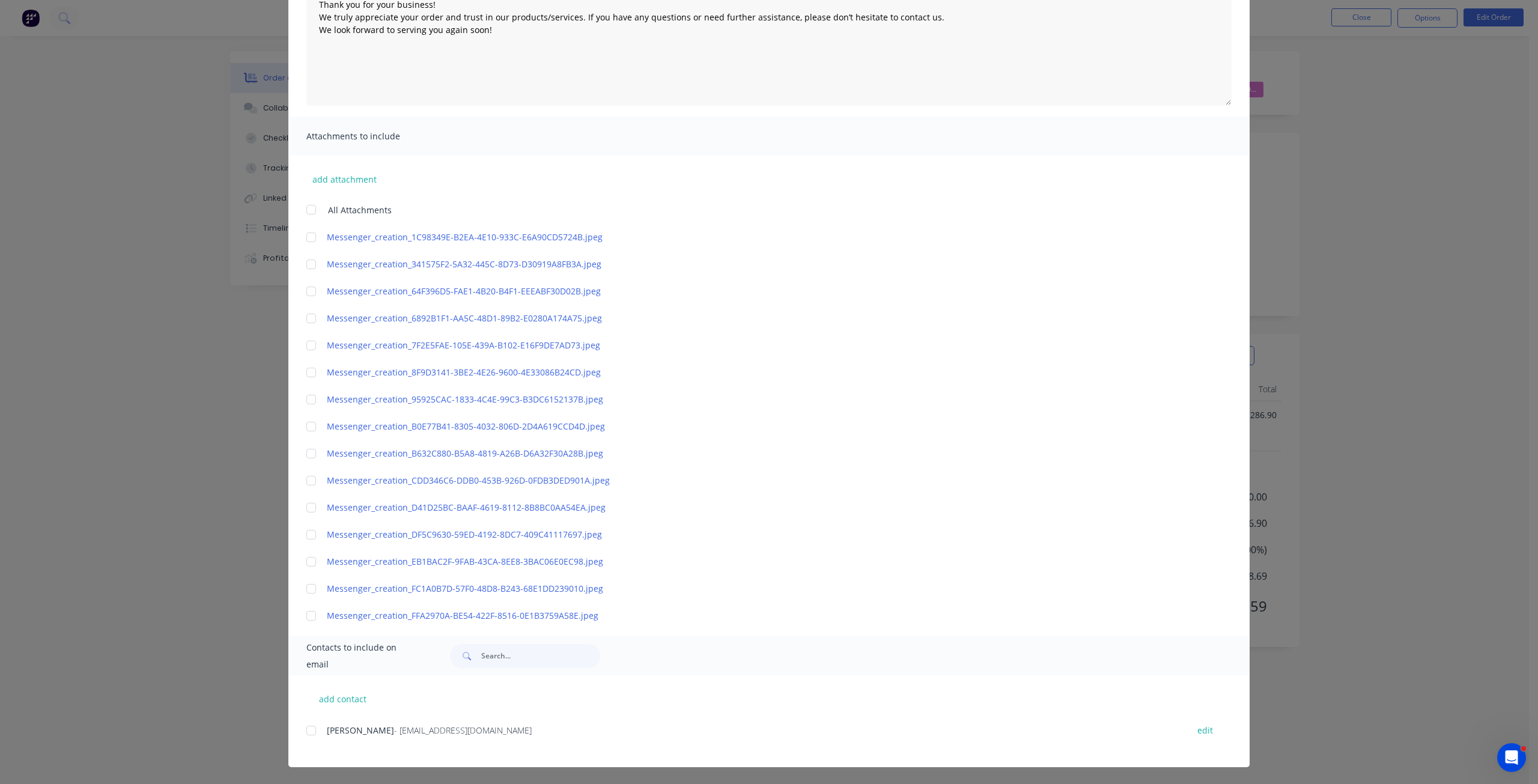
click at [307, 727] on div at bounding box center [311, 731] width 24 height 24
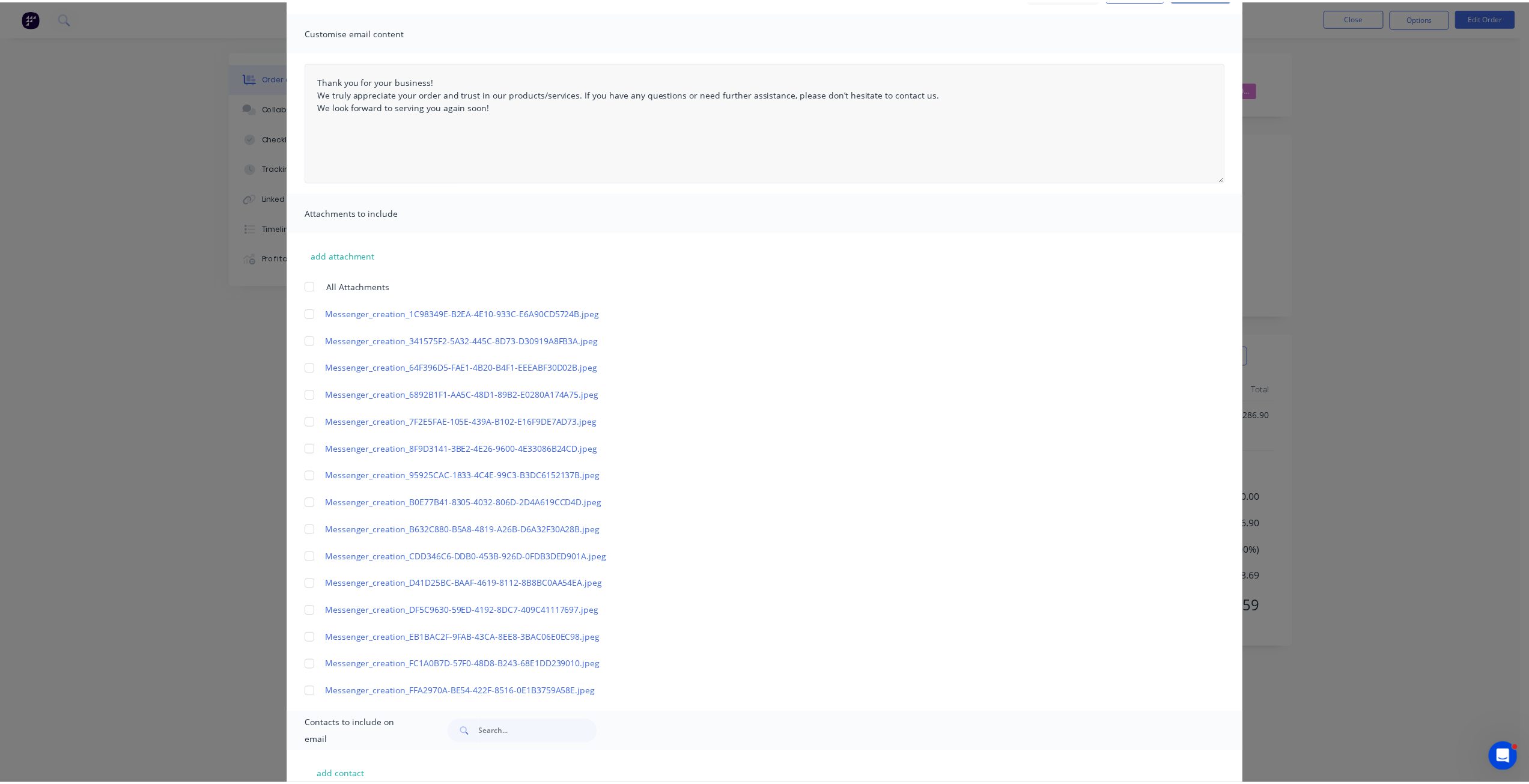
scroll to position [0, 0]
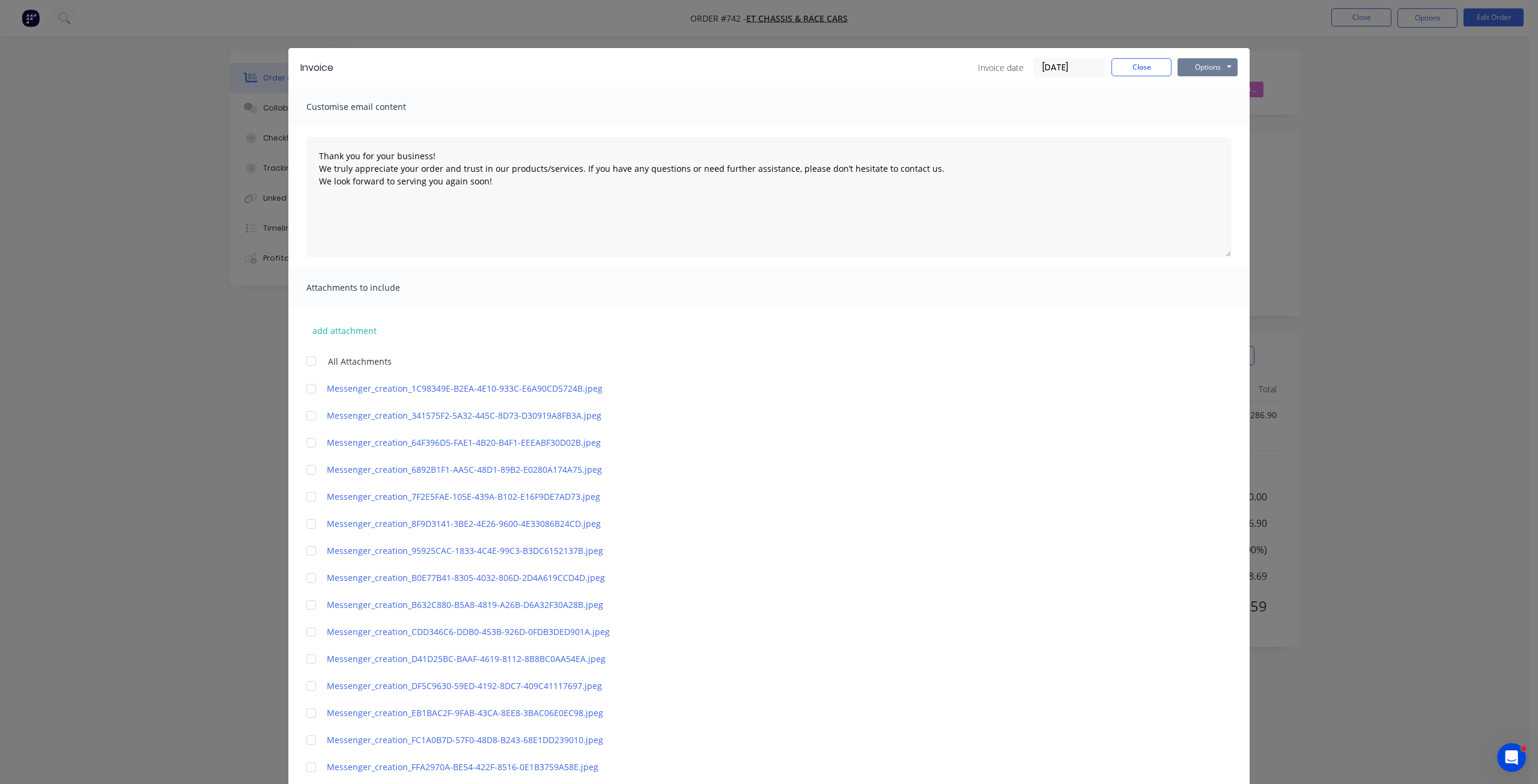
click at [1201, 58] on button "Options" at bounding box center [1208, 67] width 60 height 18
click at [1209, 130] on button "Email" at bounding box center [1216, 128] width 77 height 20
type textarea "Thank you for your business! We truly appreciate your order and trust in our pr…"
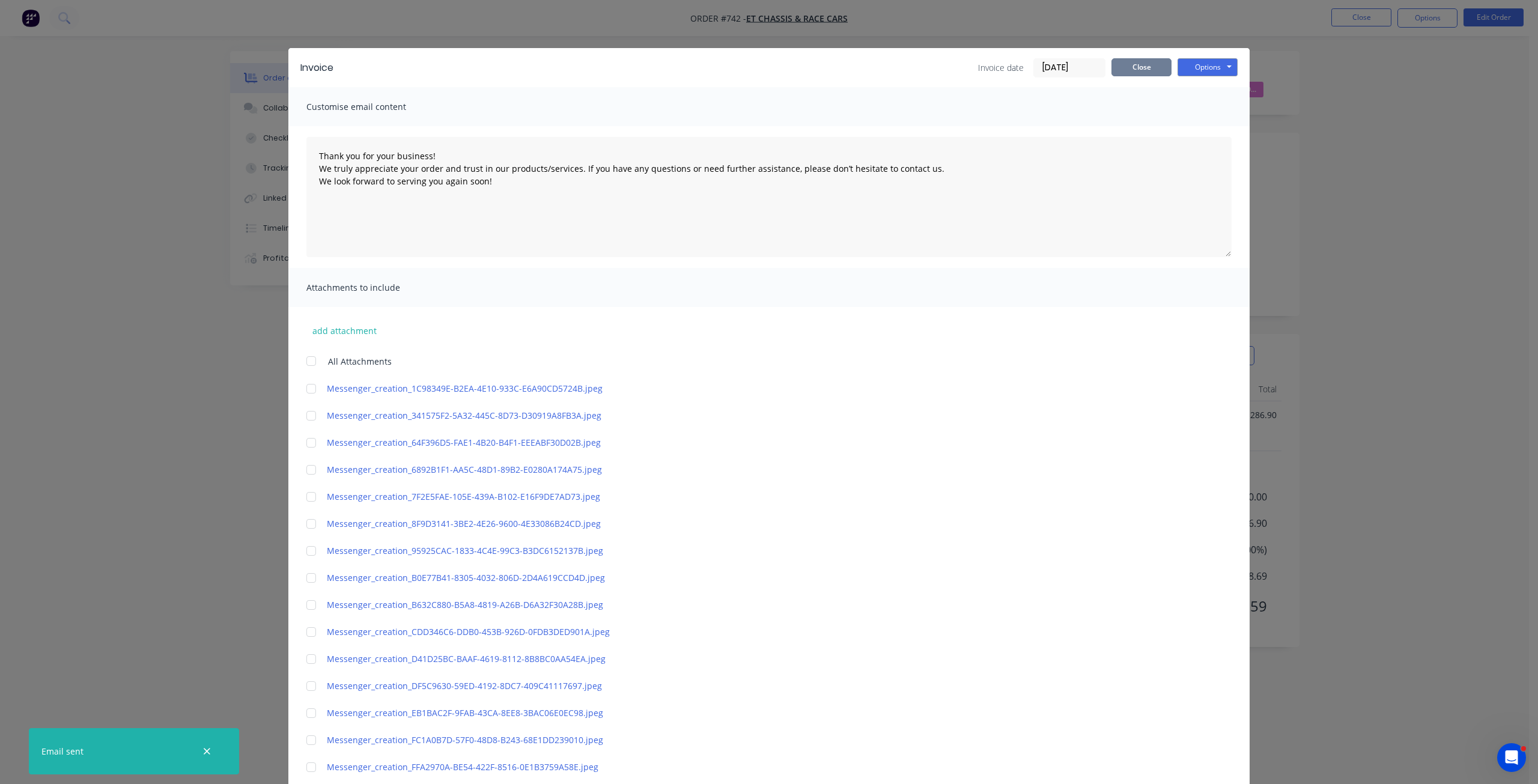
click at [1136, 63] on button "Close" at bounding box center [1142, 67] width 60 height 18
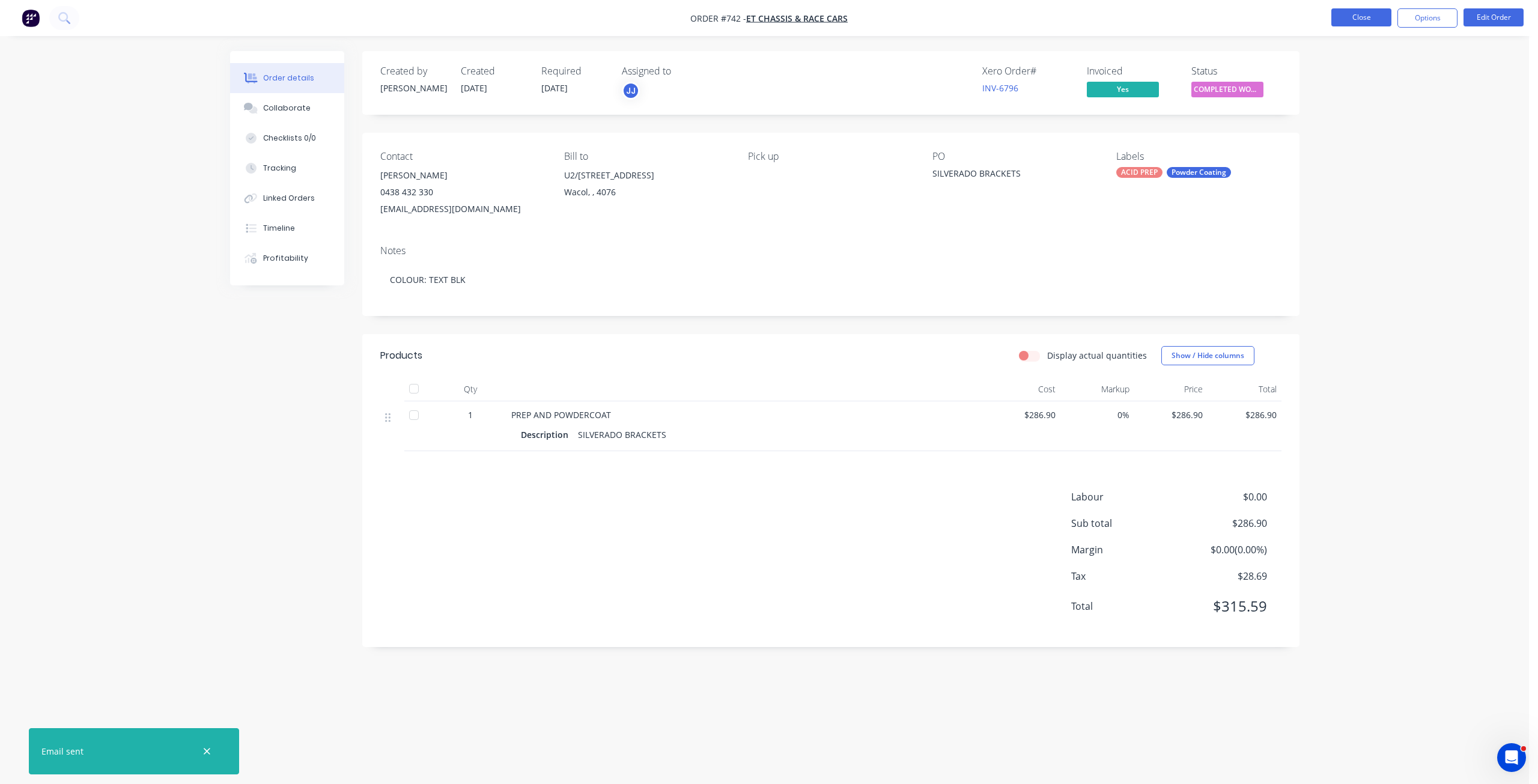
click at [1359, 16] on button "Close" at bounding box center [1361, 17] width 60 height 18
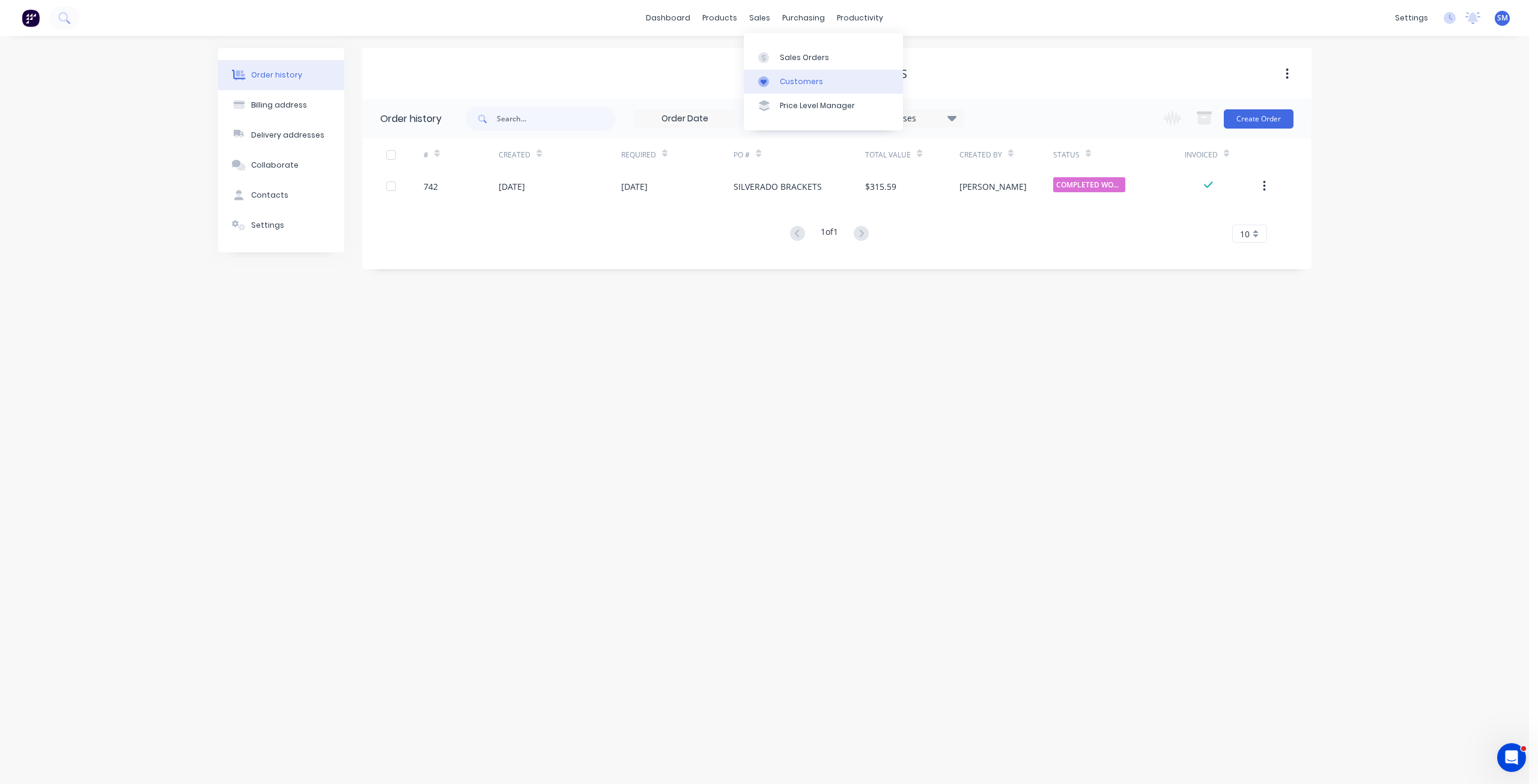
click at [793, 87] on link "Customers" at bounding box center [823, 82] width 159 height 24
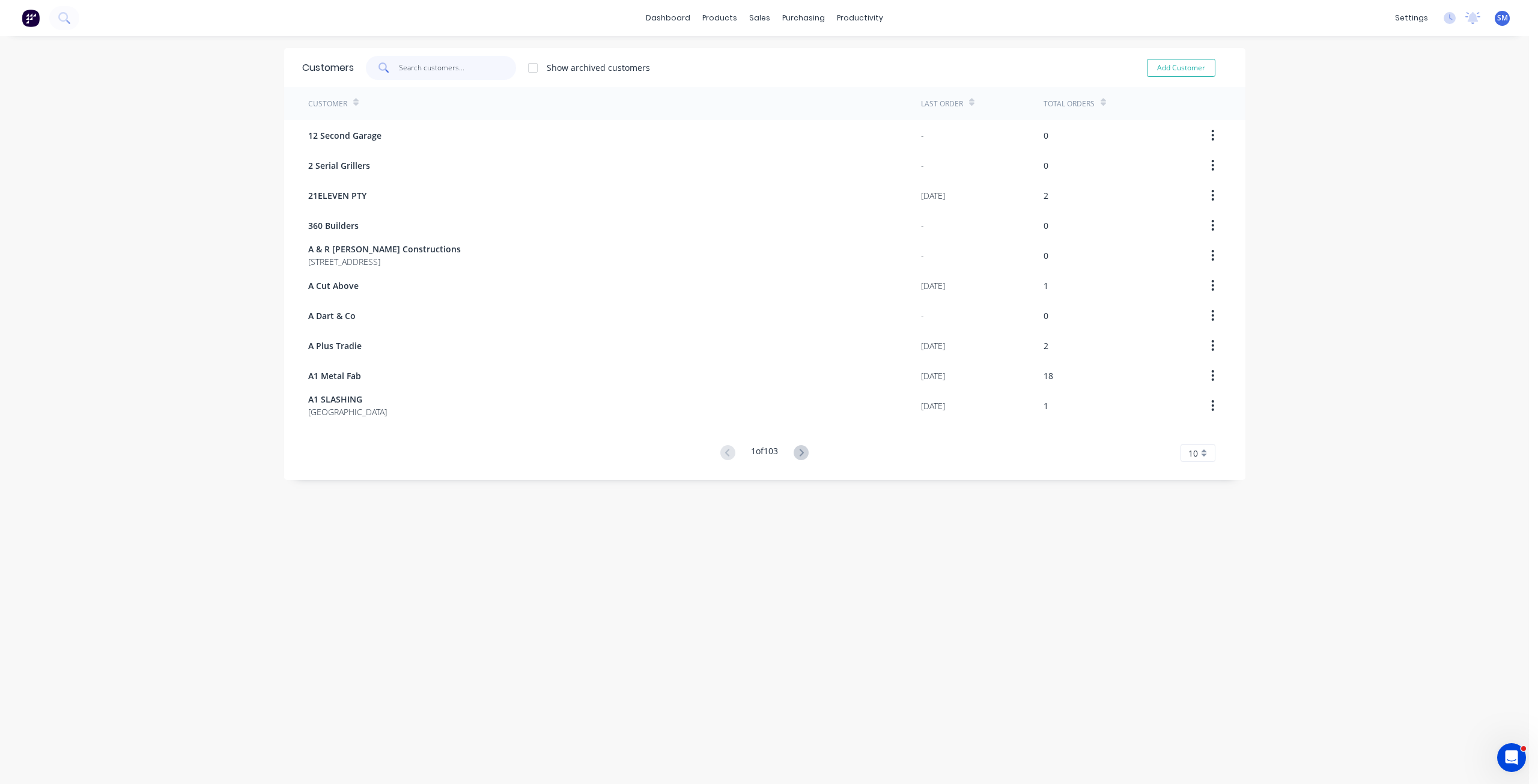
click at [399, 70] on input "text" at bounding box center [457, 68] width 117 height 24
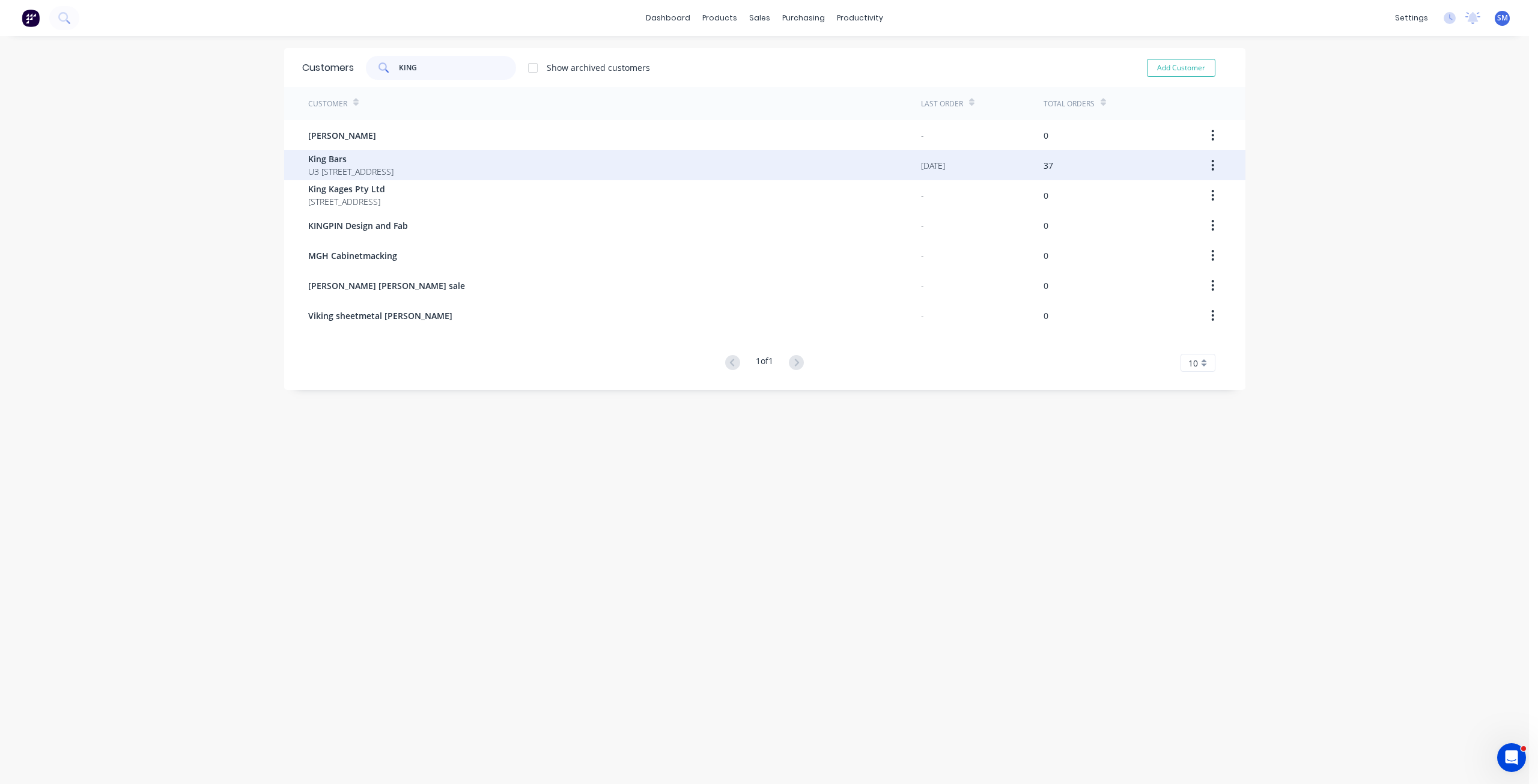
type input "KING"
click at [328, 163] on span "King Bars" at bounding box center [351, 159] width 85 height 13
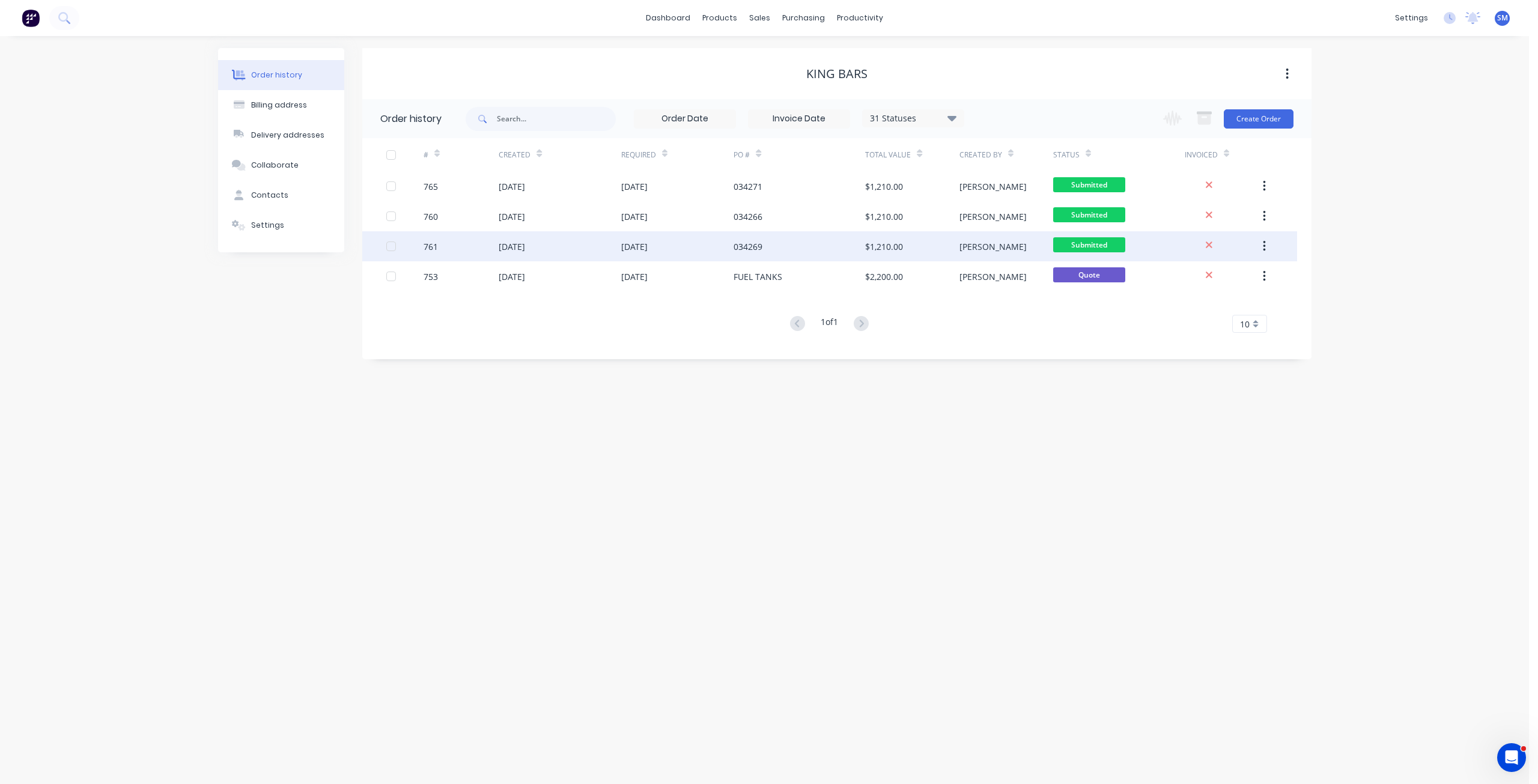
click at [648, 248] on div "[DATE]" at bounding box center [634, 246] width 26 height 13
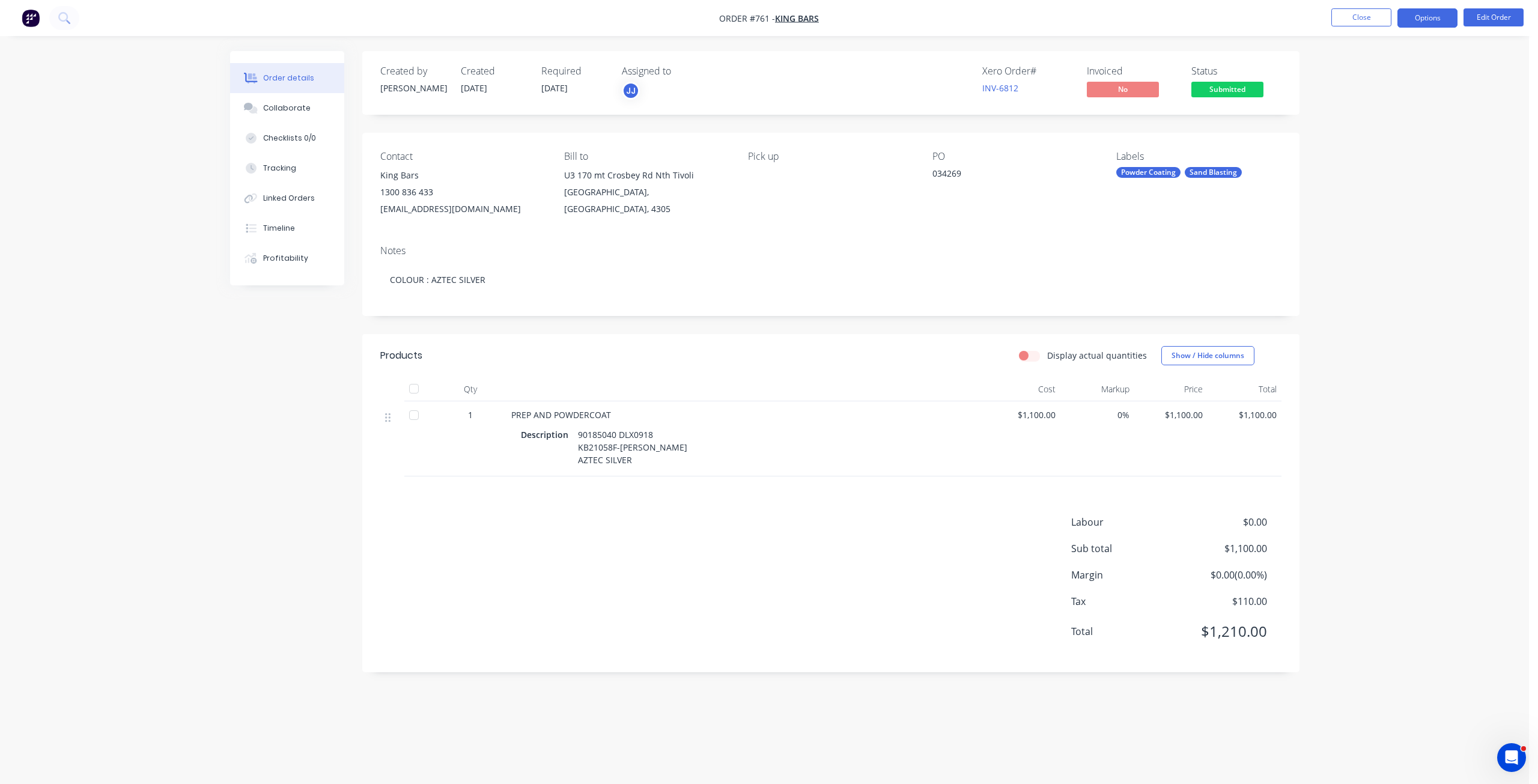
click at [1432, 20] on button "Options" at bounding box center [1427, 18] width 60 height 19
click at [1352, 291] on div "Duplicate" at bounding box center [1392, 289] width 111 height 18
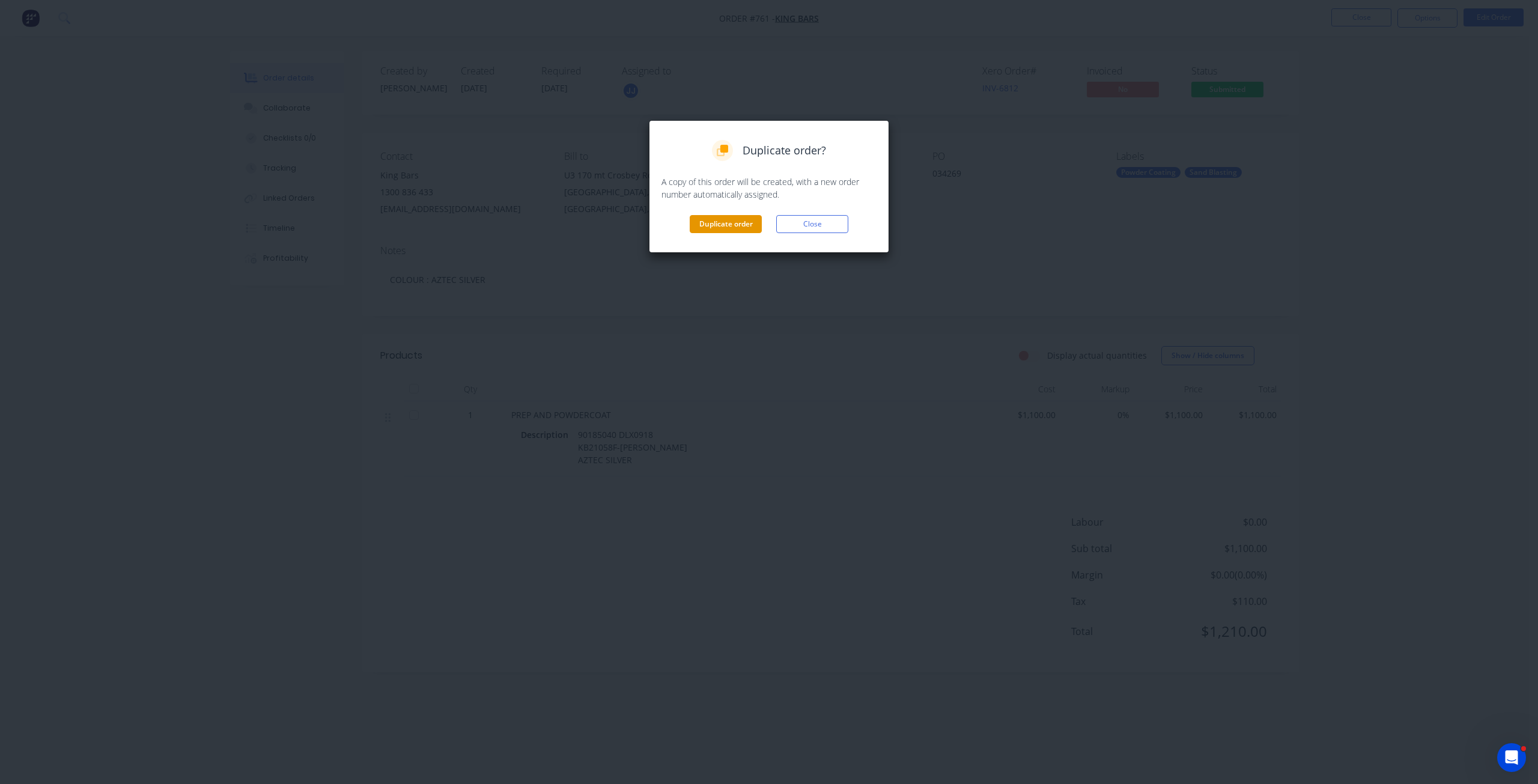
click at [737, 227] on button "Duplicate order" at bounding box center [725, 224] width 72 height 18
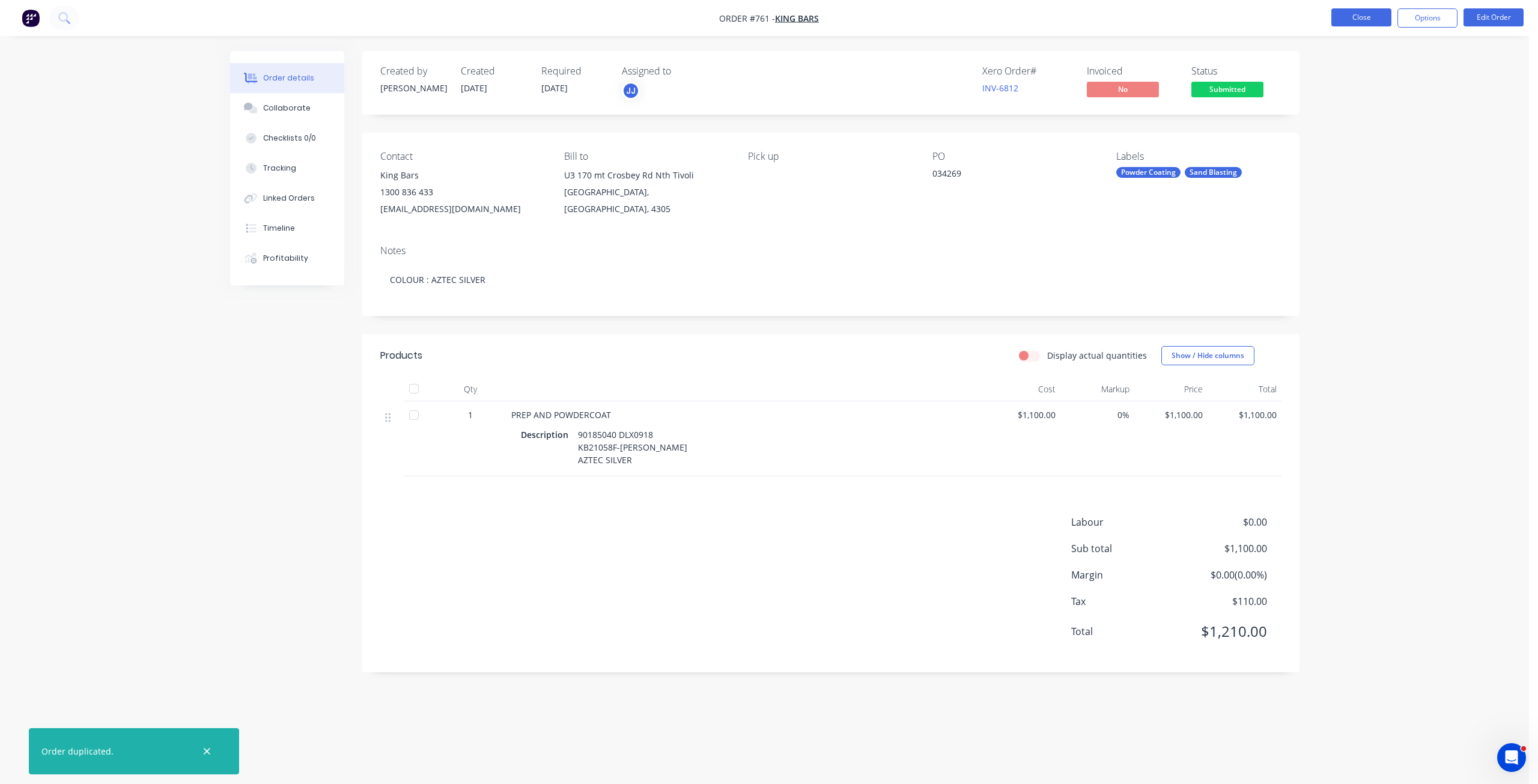
click at [1356, 18] on button "Close" at bounding box center [1361, 17] width 60 height 18
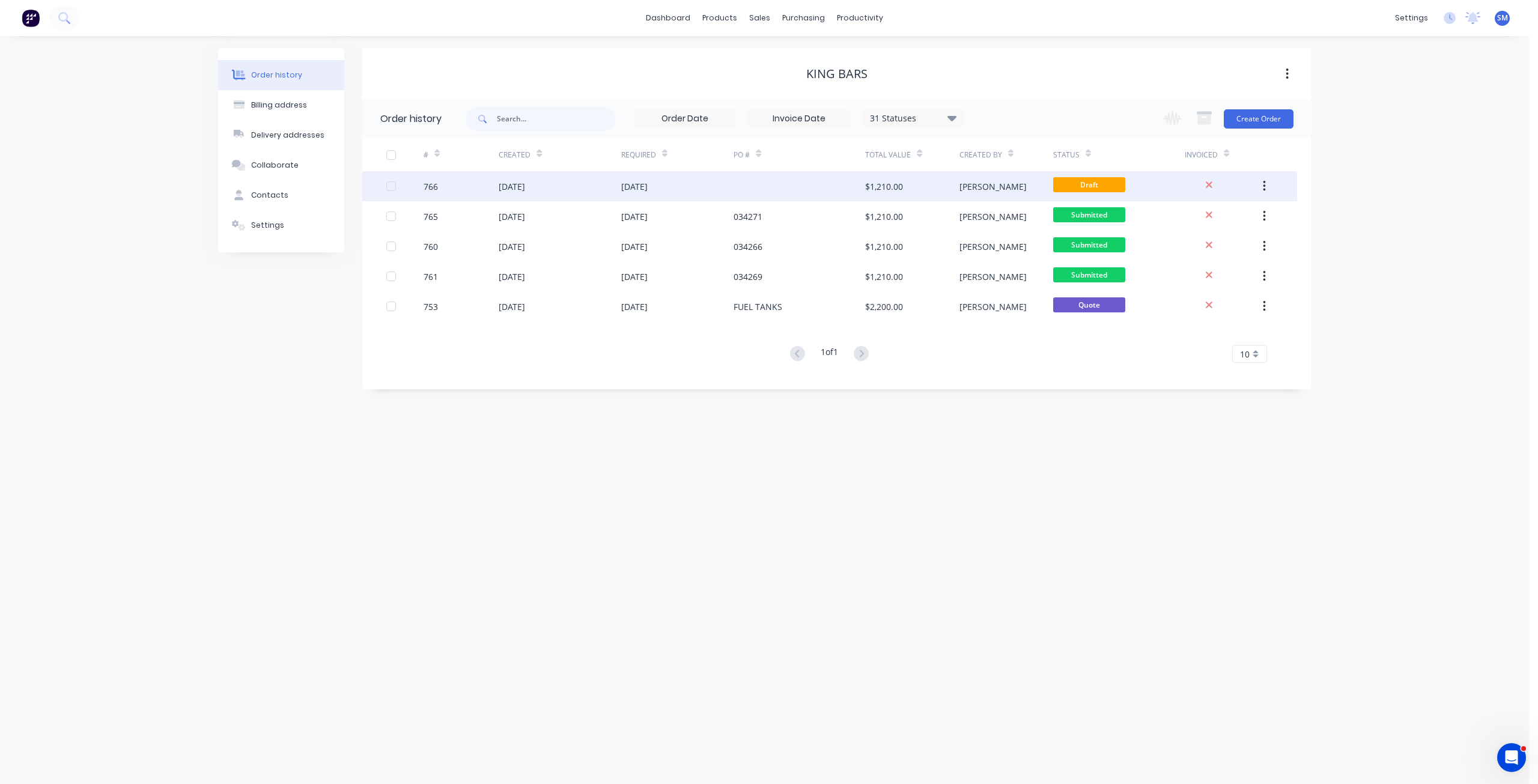
click at [648, 188] on div "[DATE]" at bounding box center [634, 186] width 26 height 13
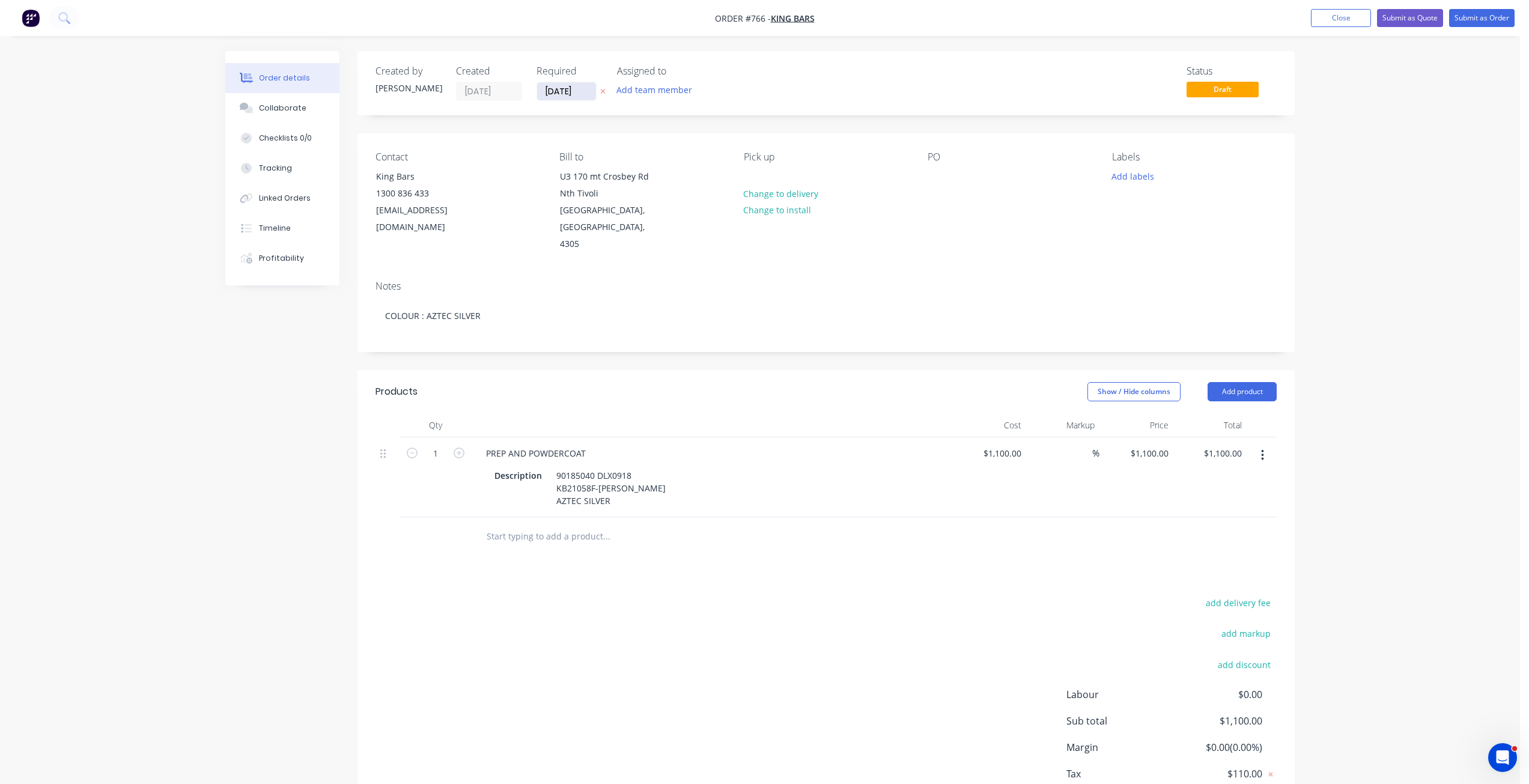
click at [559, 90] on input "[DATE]" at bounding box center [566, 91] width 59 height 18
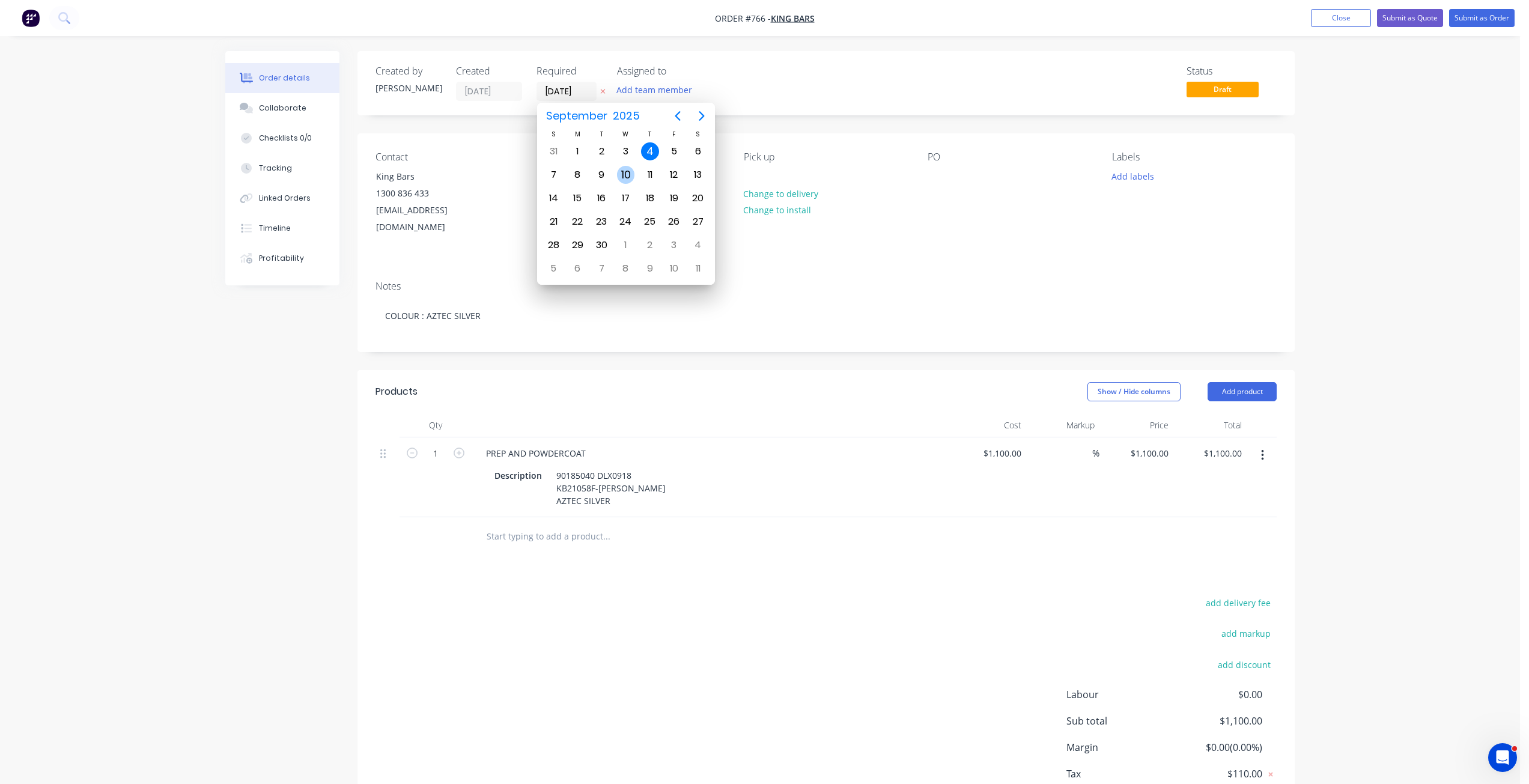
click at [627, 172] on div "10" at bounding box center [626, 175] width 18 height 18
type input "[DATE]"
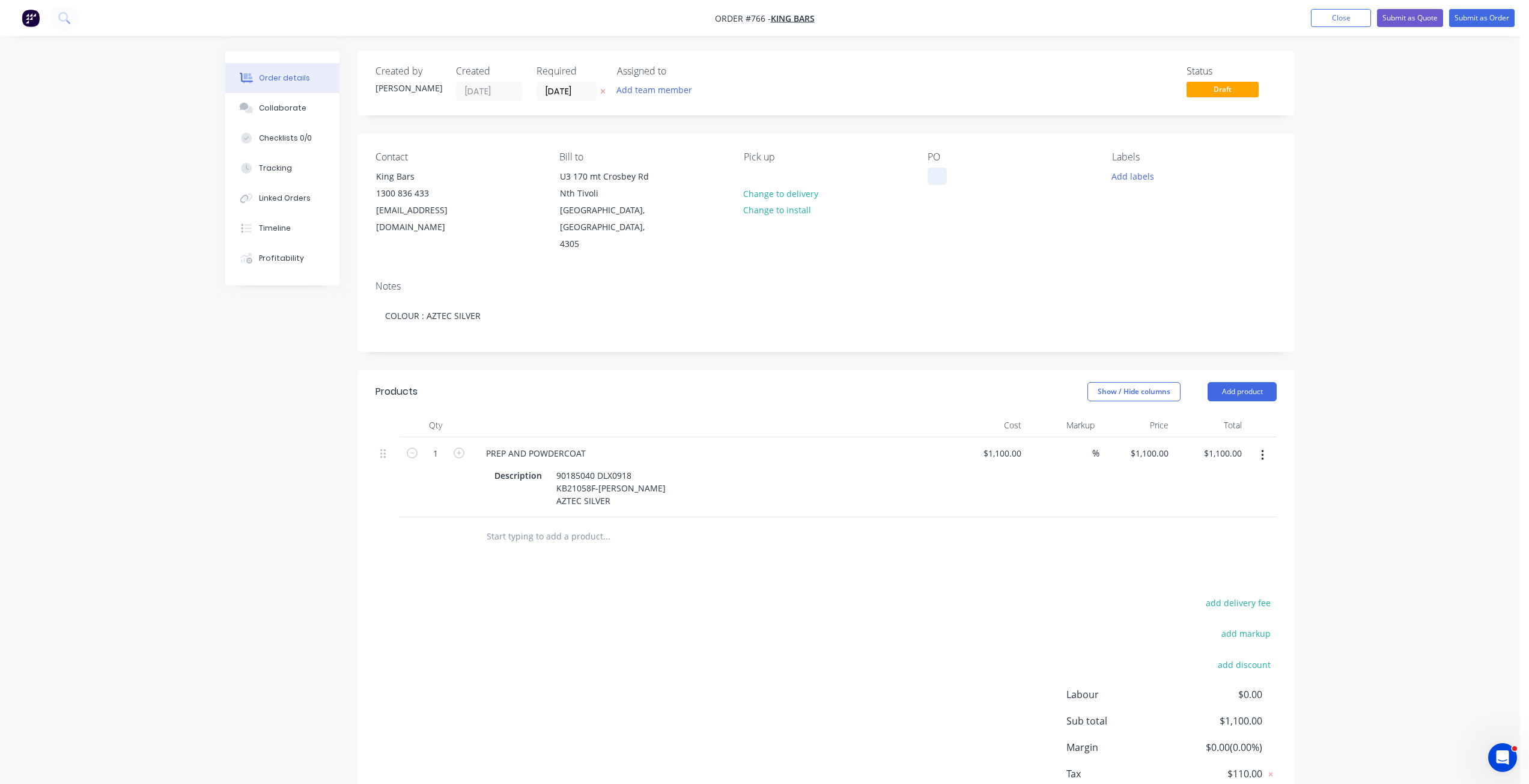
click at [940, 178] on div at bounding box center [937, 176] width 19 height 18
click at [1116, 176] on button "Add labels" at bounding box center [1133, 176] width 55 height 16
click at [1135, 310] on div at bounding box center [1134, 308] width 24 height 24
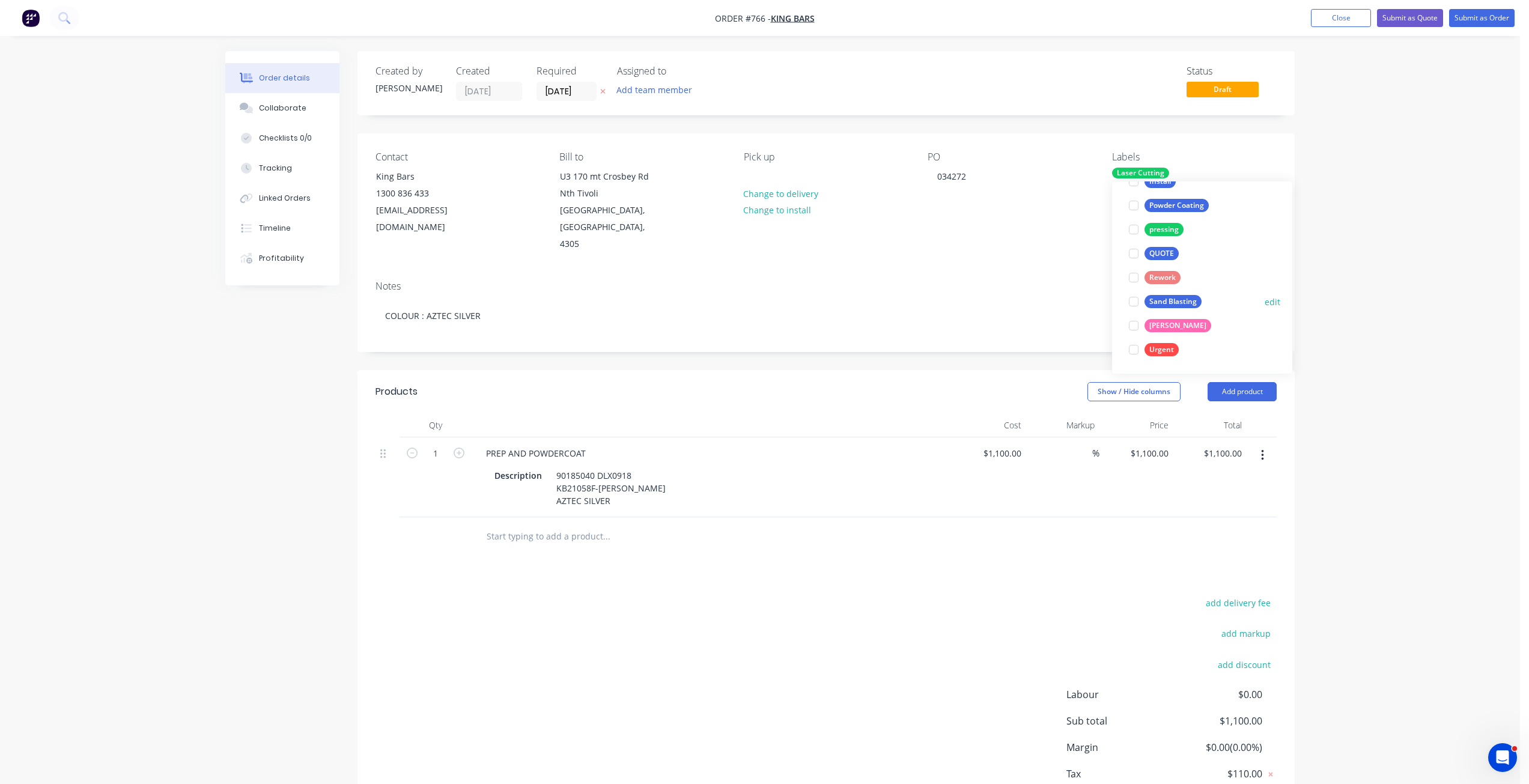
click at [1131, 299] on div at bounding box center [1134, 302] width 24 height 24
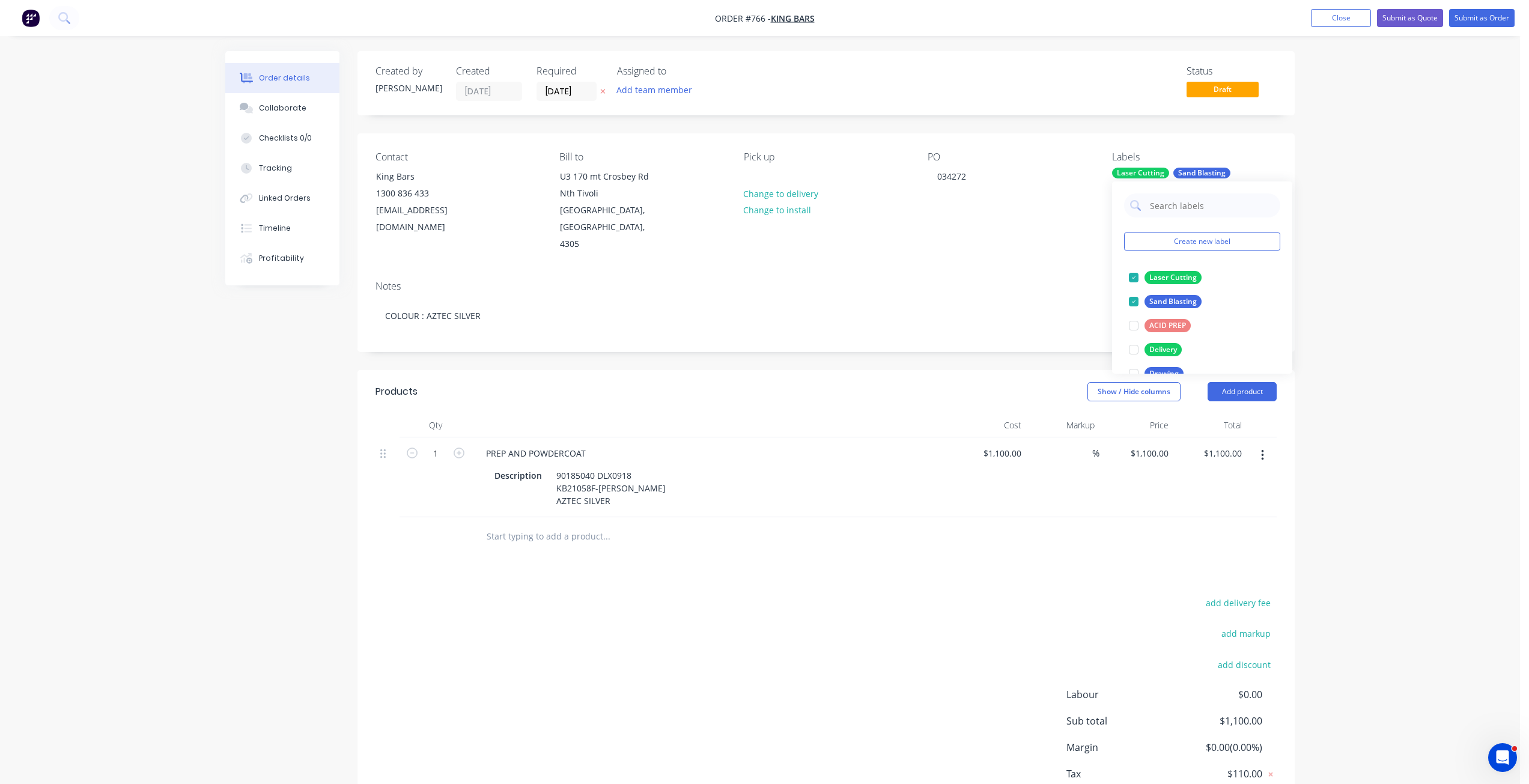
click at [529, 325] on div "Notes COLOUR : AZTEC SILVER" at bounding box center [826, 311] width 937 height 80
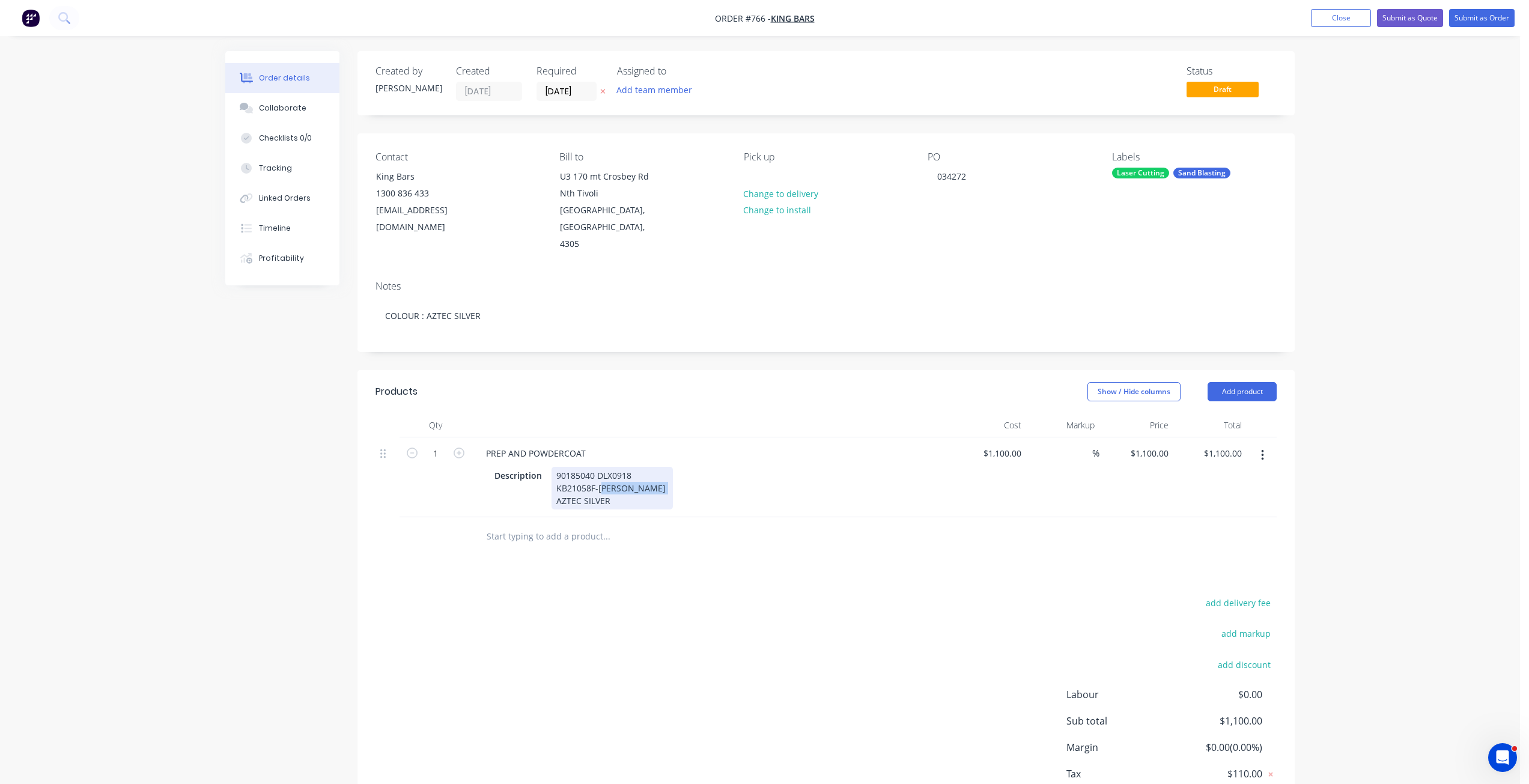
drag, startPoint x: 664, startPoint y: 473, endPoint x: 602, endPoint y: 474, distance: 62.0
click at [602, 474] on div "90185040 DLX0918 KB21058F-[PERSON_NAME] AZTEC SILVER" at bounding box center [613, 488] width 122 height 43
click at [287, 106] on div "Collaborate" at bounding box center [282, 108] width 47 height 11
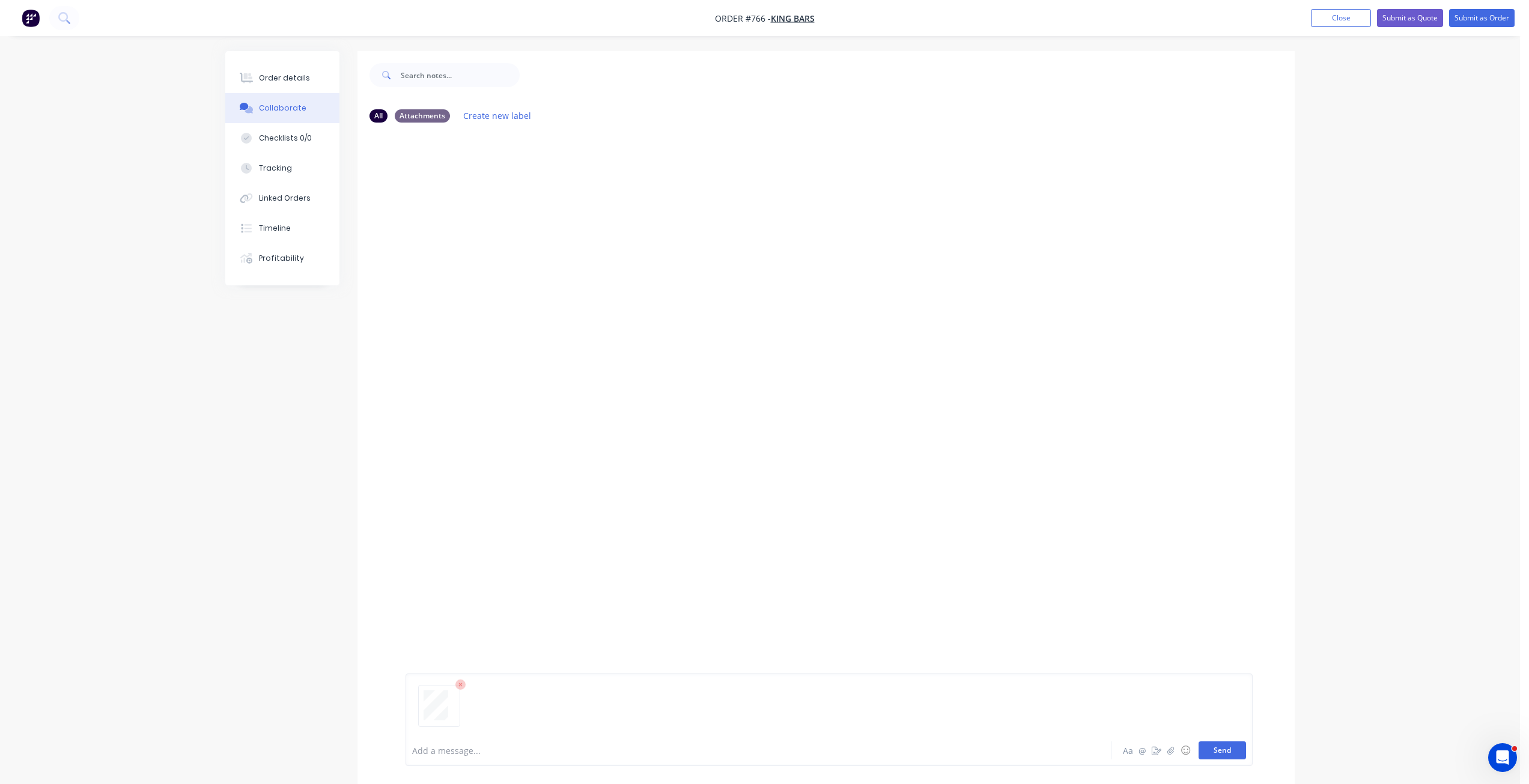
click at [1222, 750] on button "Send" at bounding box center [1222, 750] width 47 height 18
click at [286, 75] on div "Order details" at bounding box center [284, 78] width 51 height 11
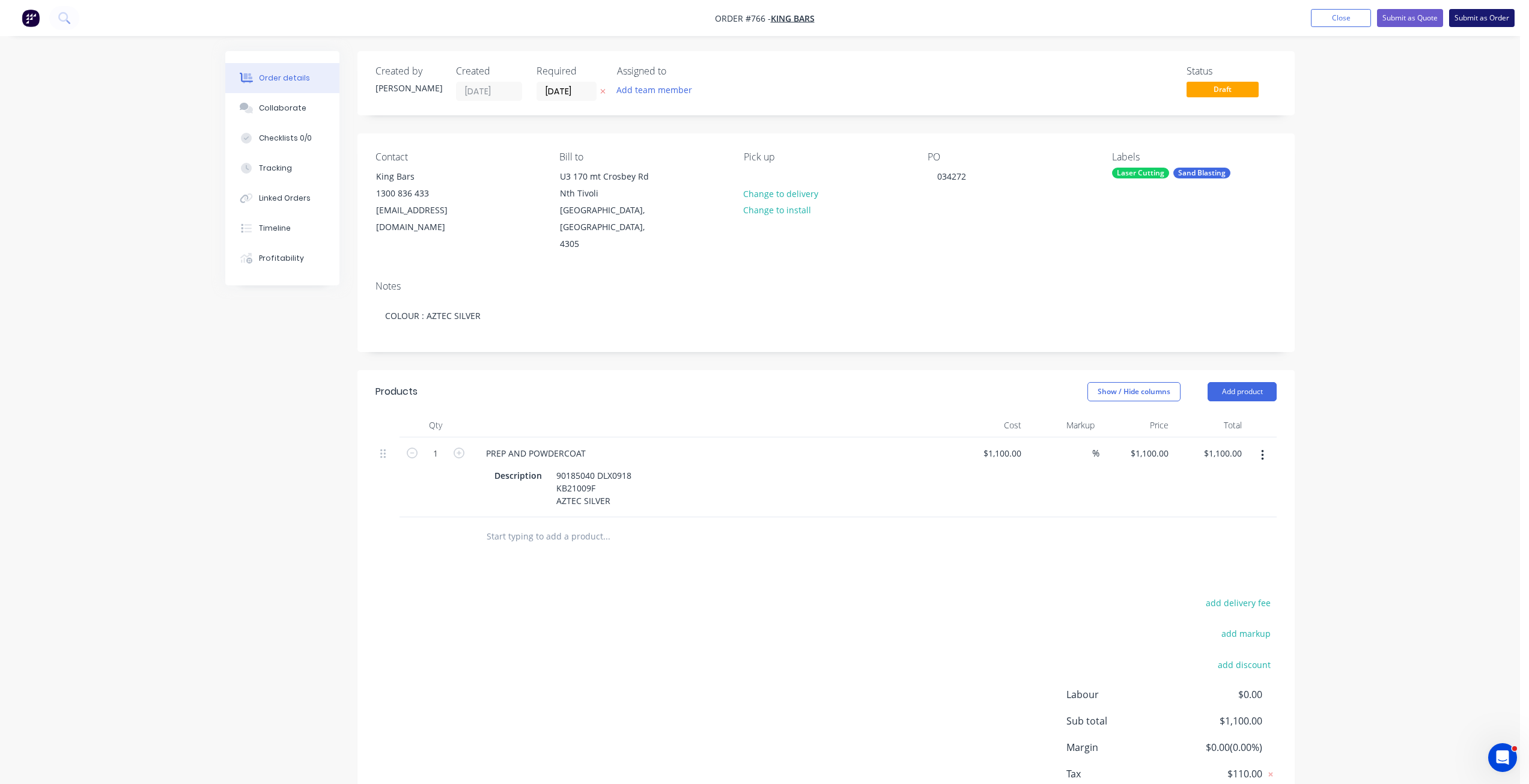
click at [1482, 18] on button "Submit as Order" at bounding box center [1482, 18] width 66 height 18
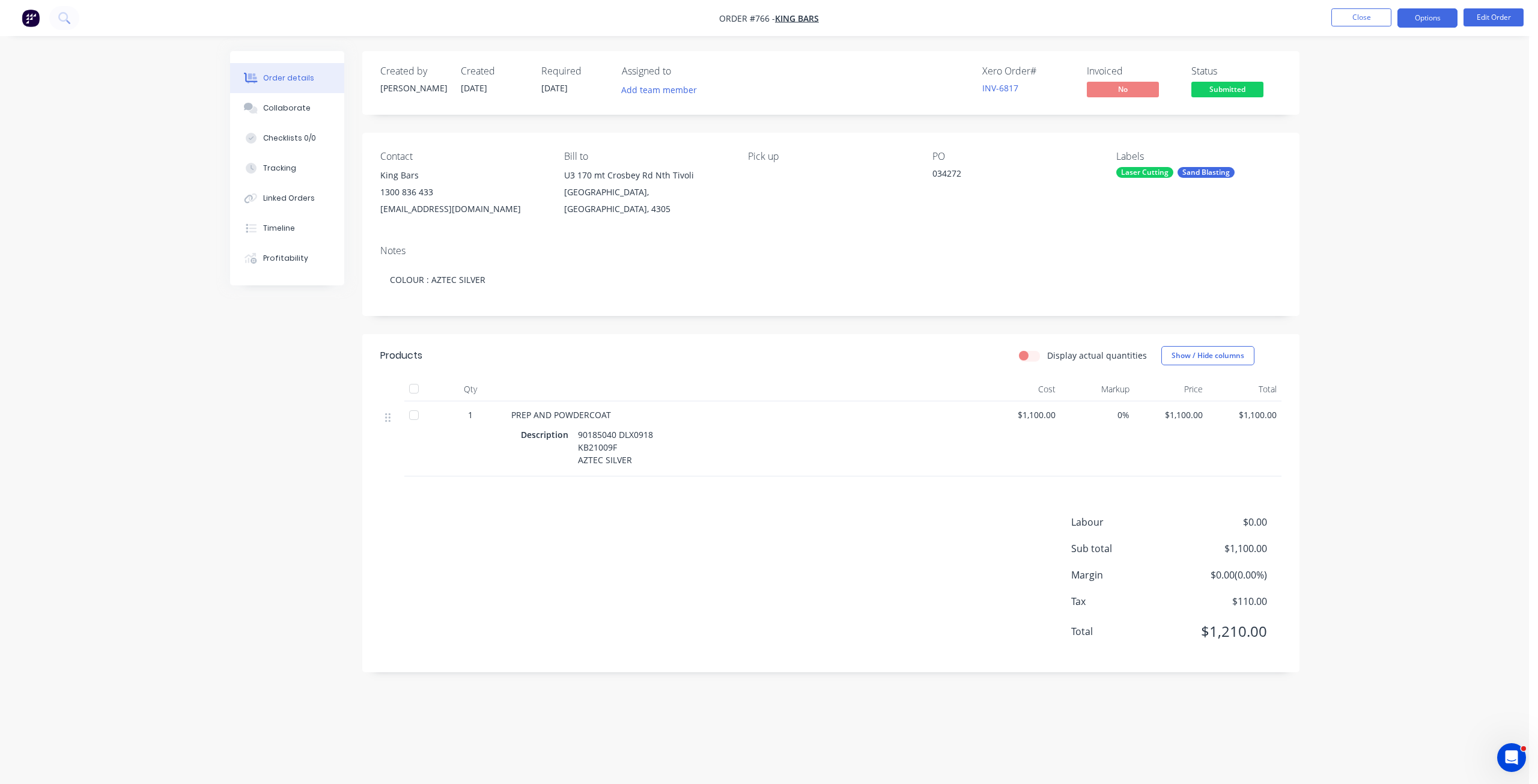
click at [1425, 21] on button "Options" at bounding box center [1427, 18] width 60 height 19
click at [1352, 148] on div "Work Order" at bounding box center [1392, 145] width 111 height 18
click at [1360, 121] on div "Without pricing" at bounding box center [1392, 121] width 111 height 18
